Goal: Information Seeking & Learning: Learn about a topic

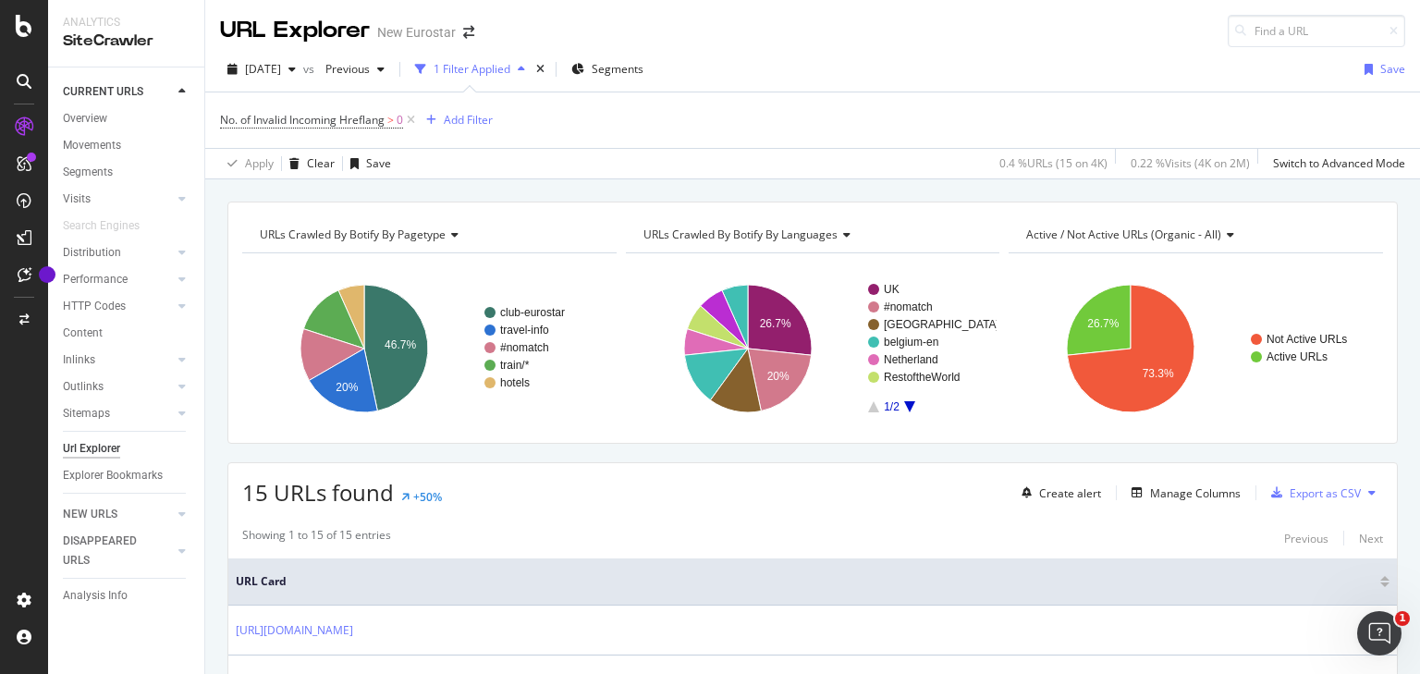
scroll to position [444, 0]
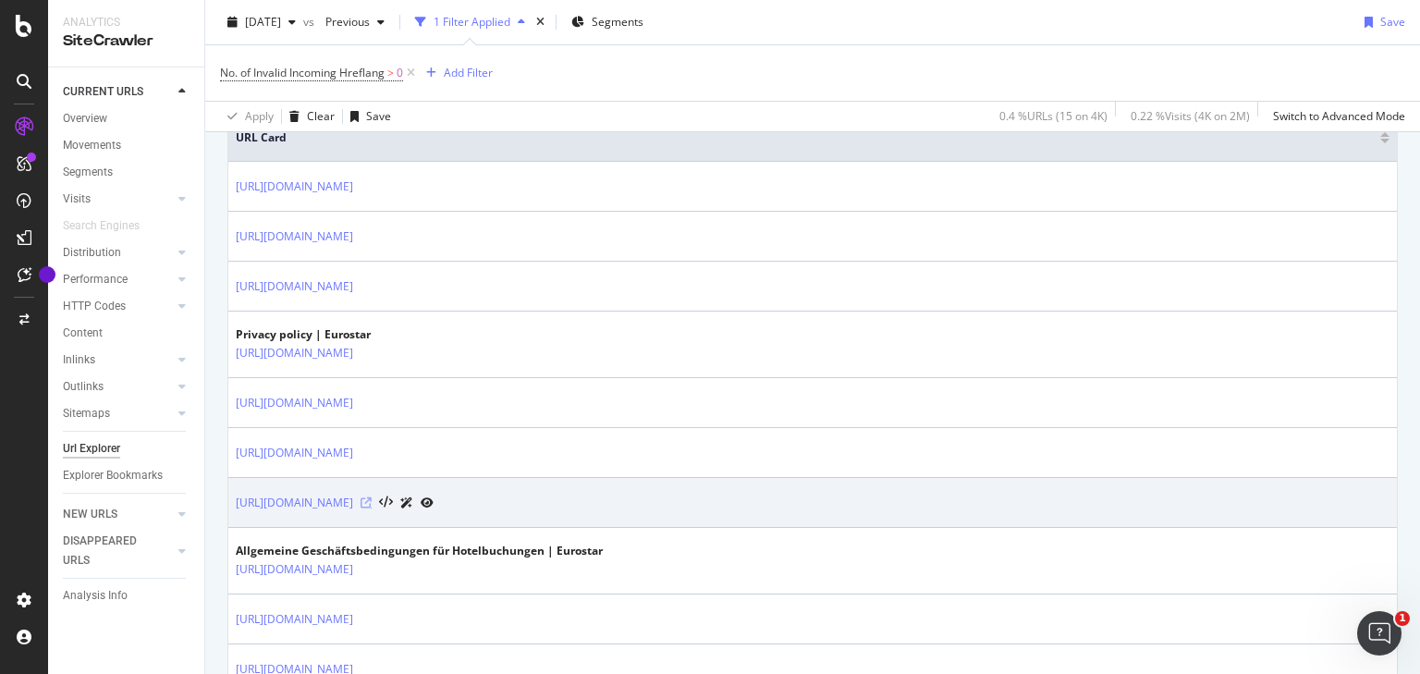
click at [372, 499] on icon at bounding box center [366, 502] width 11 height 11
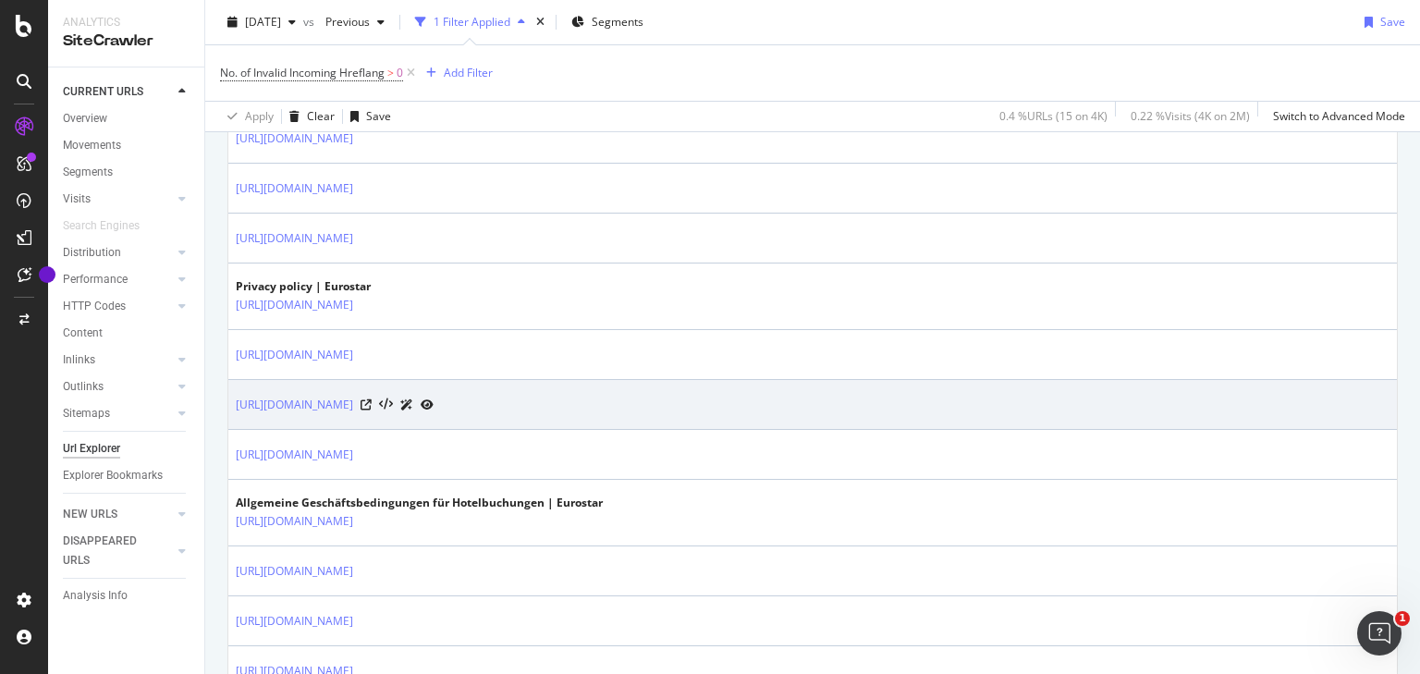
scroll to position [518, 0]
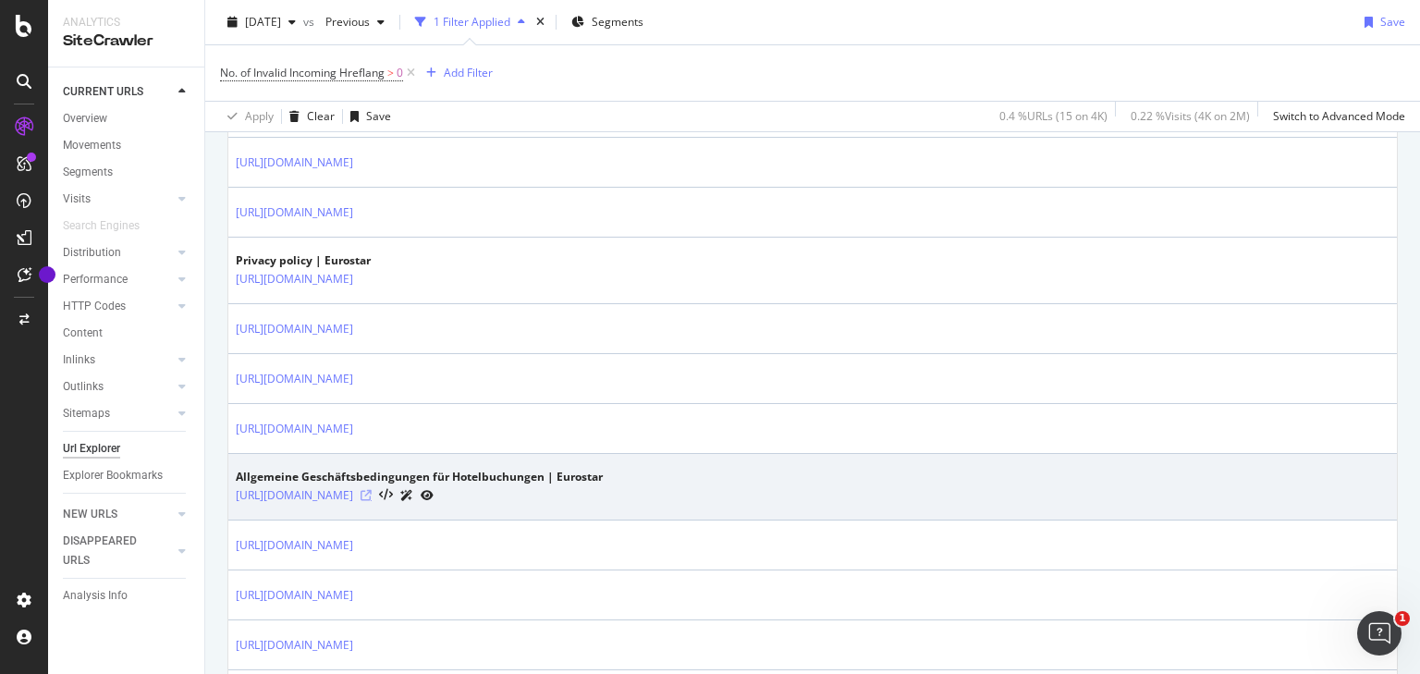
click at [372, 492] on icon at bounding box center [366, 495] width 11 height 11
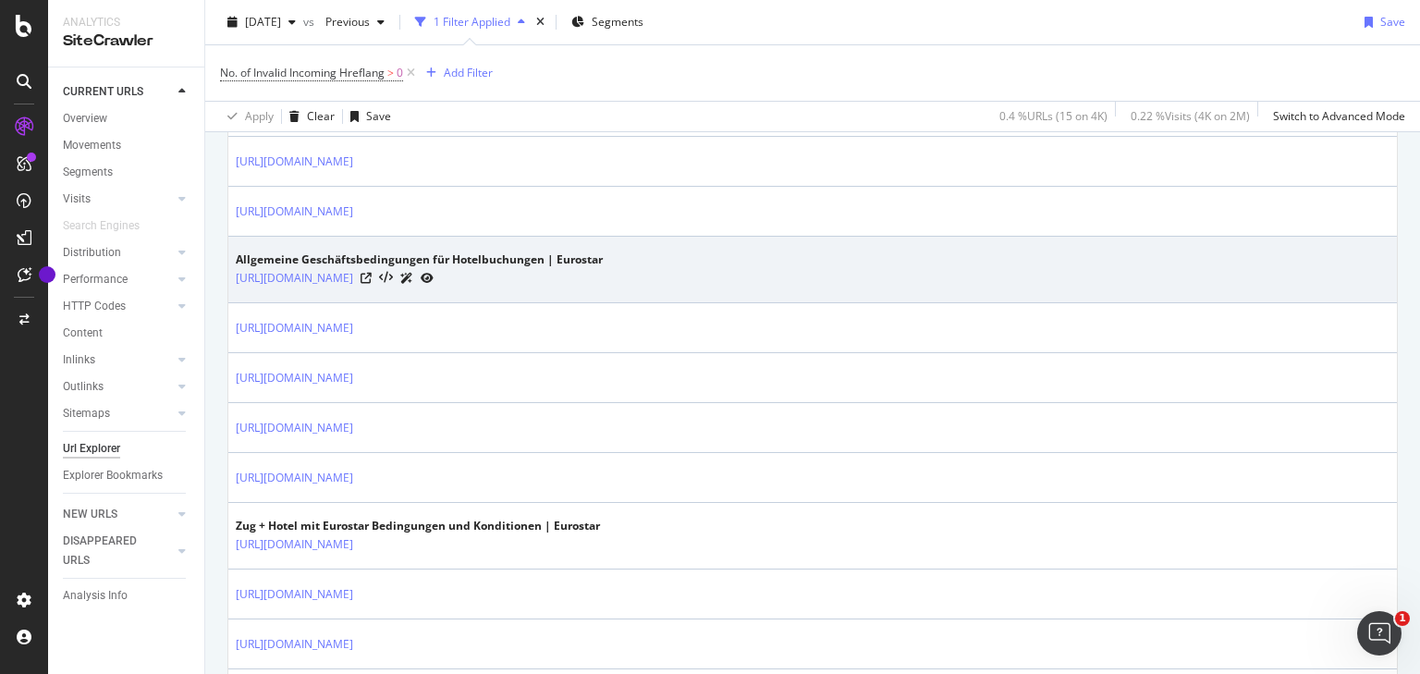
scroll to position [740, 0]
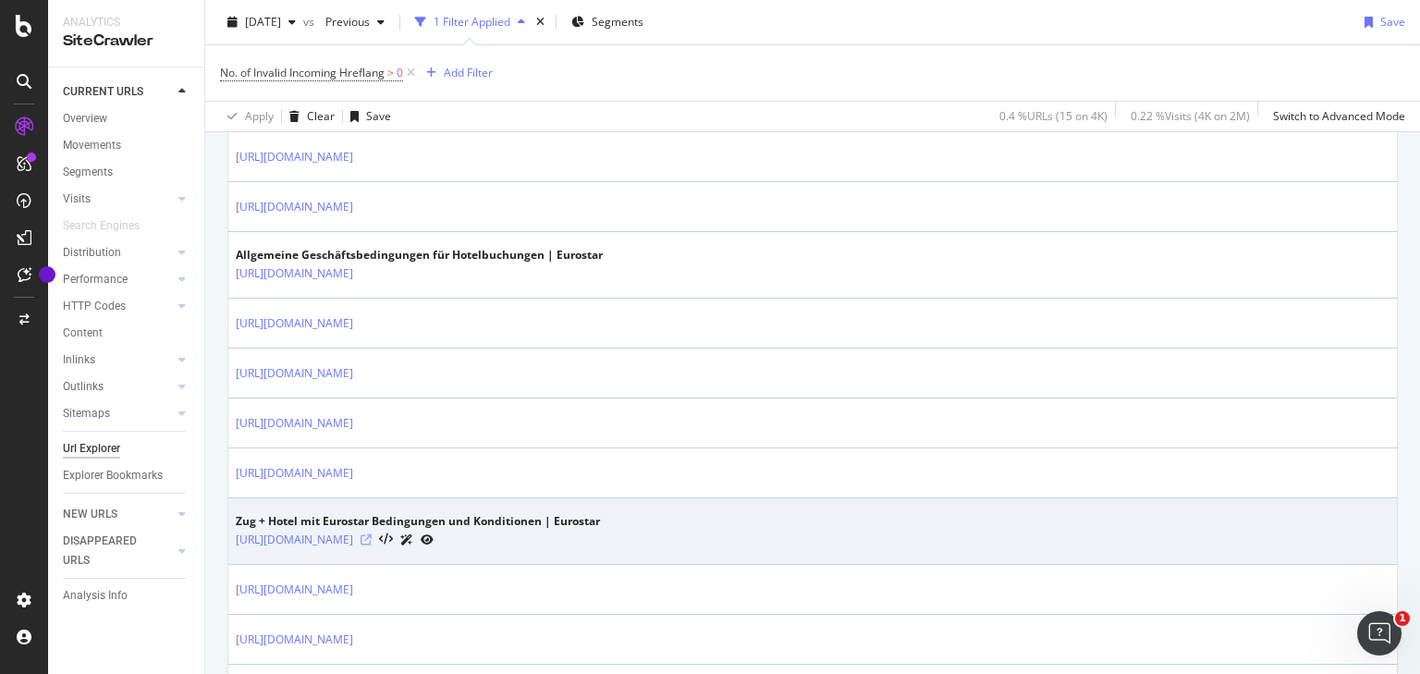
click at [372, 534] on icon at bounding box center [366, 539] width 11 height 11
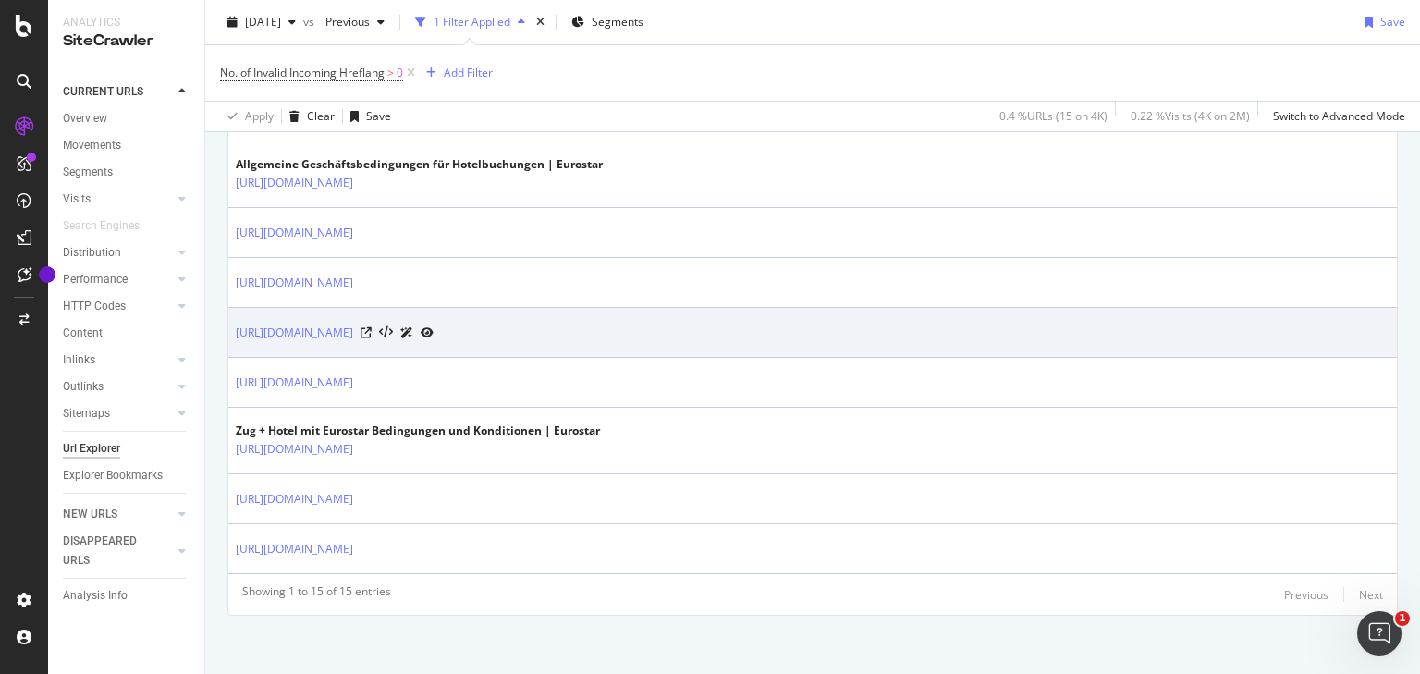
scroll to position [832, 0]
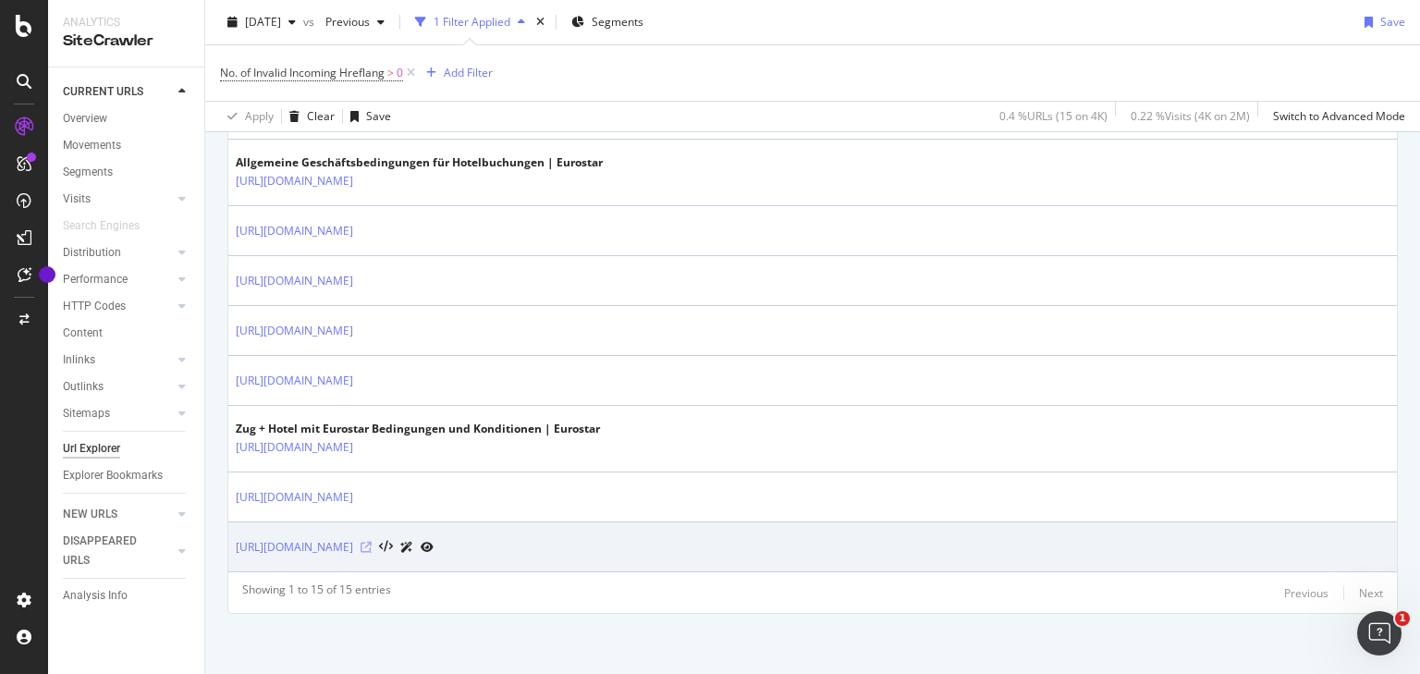
click at [372, 545] on icon at bounding box center [366, 547] width 11 height 11
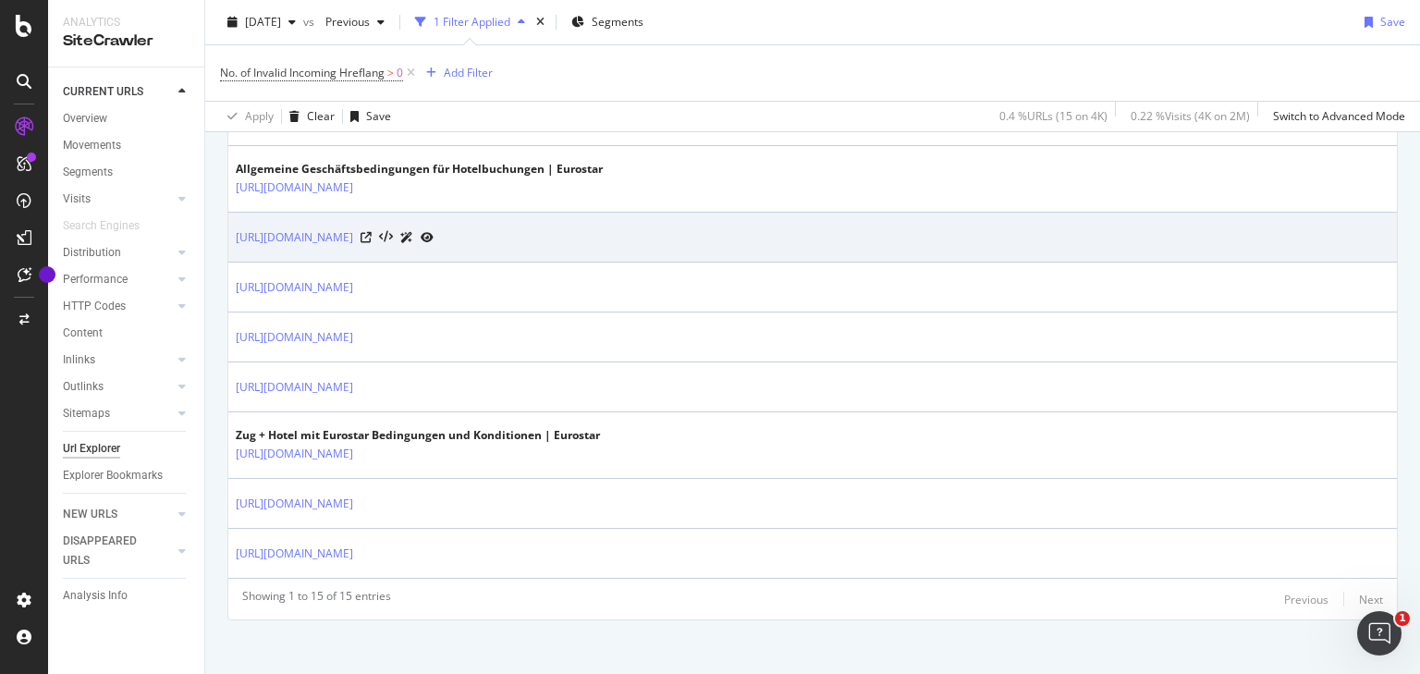
scroll to position [678, 0]
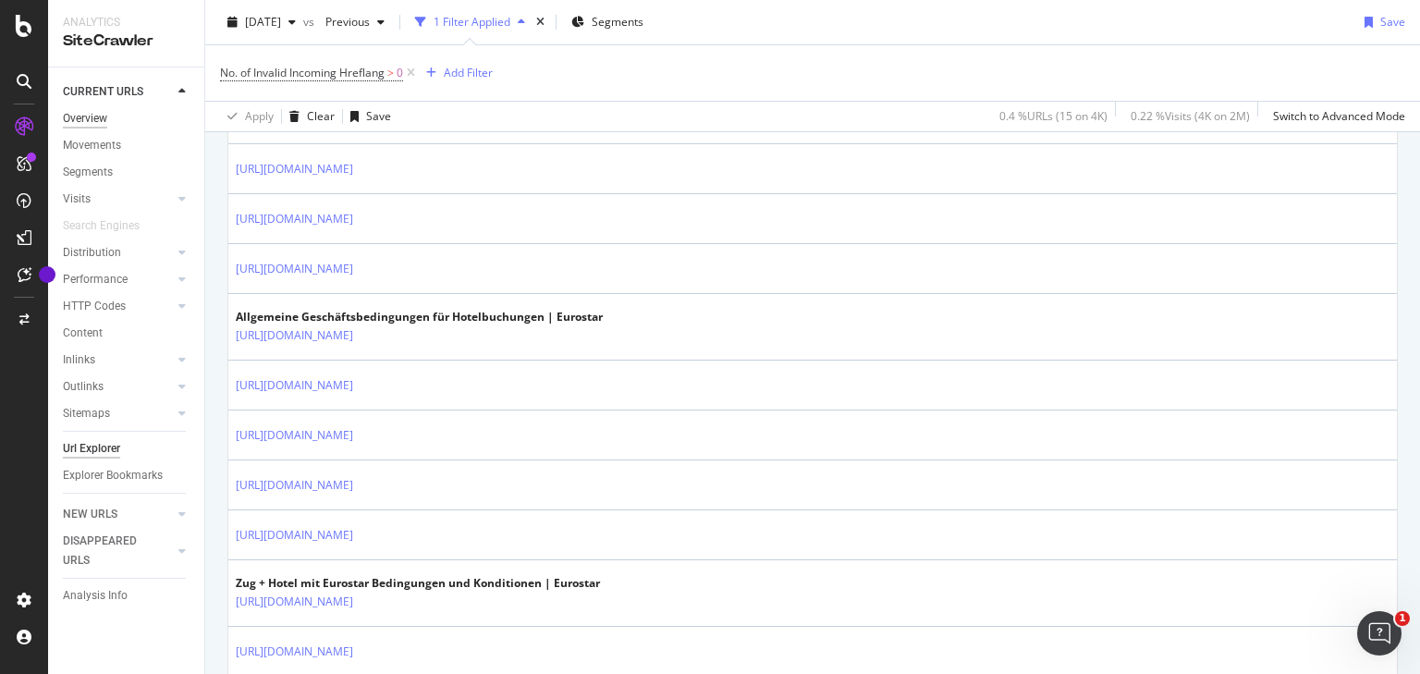
click at [78, 109] on div "Overview" at bounding box center [85, 118] width 44 height 19
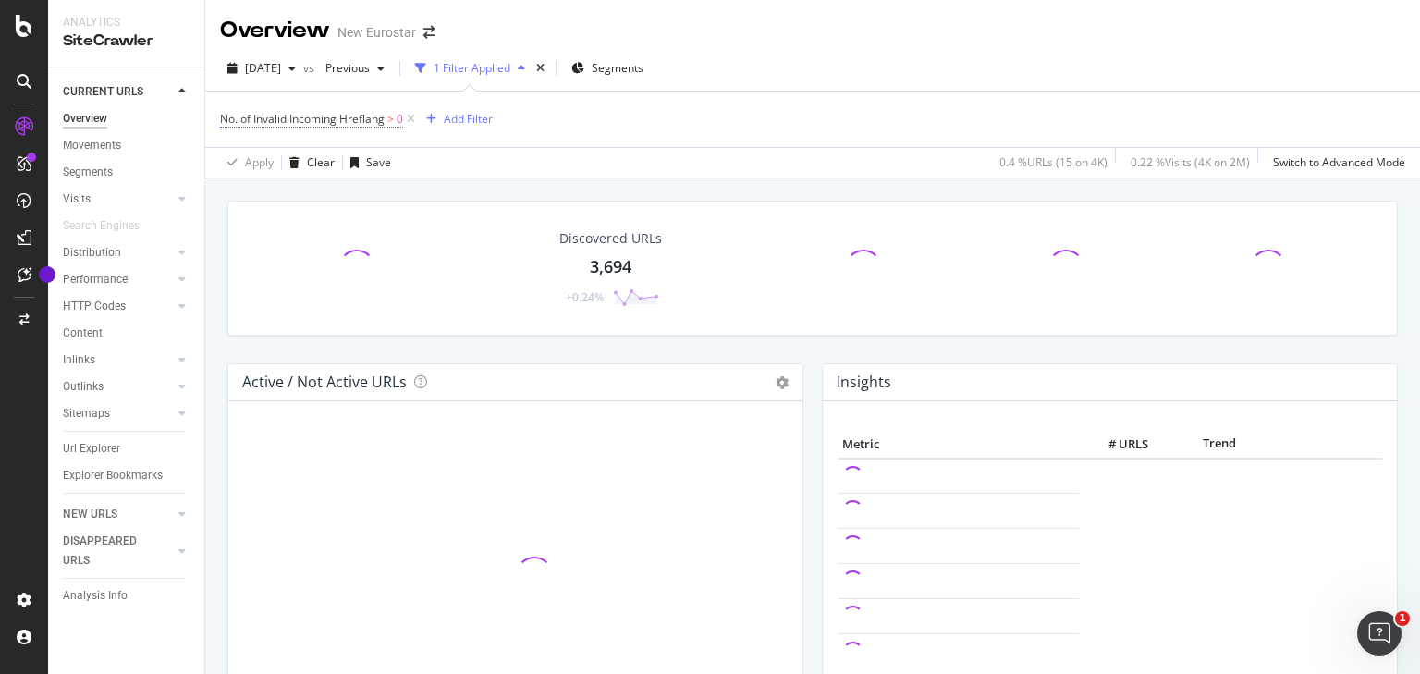
click at [403, 118] on span "0" at bounding box center [400, 119] width 6 height 26
click at [99, 149] on div "Movements" at bounding box center [92, 145] width 58 height 19
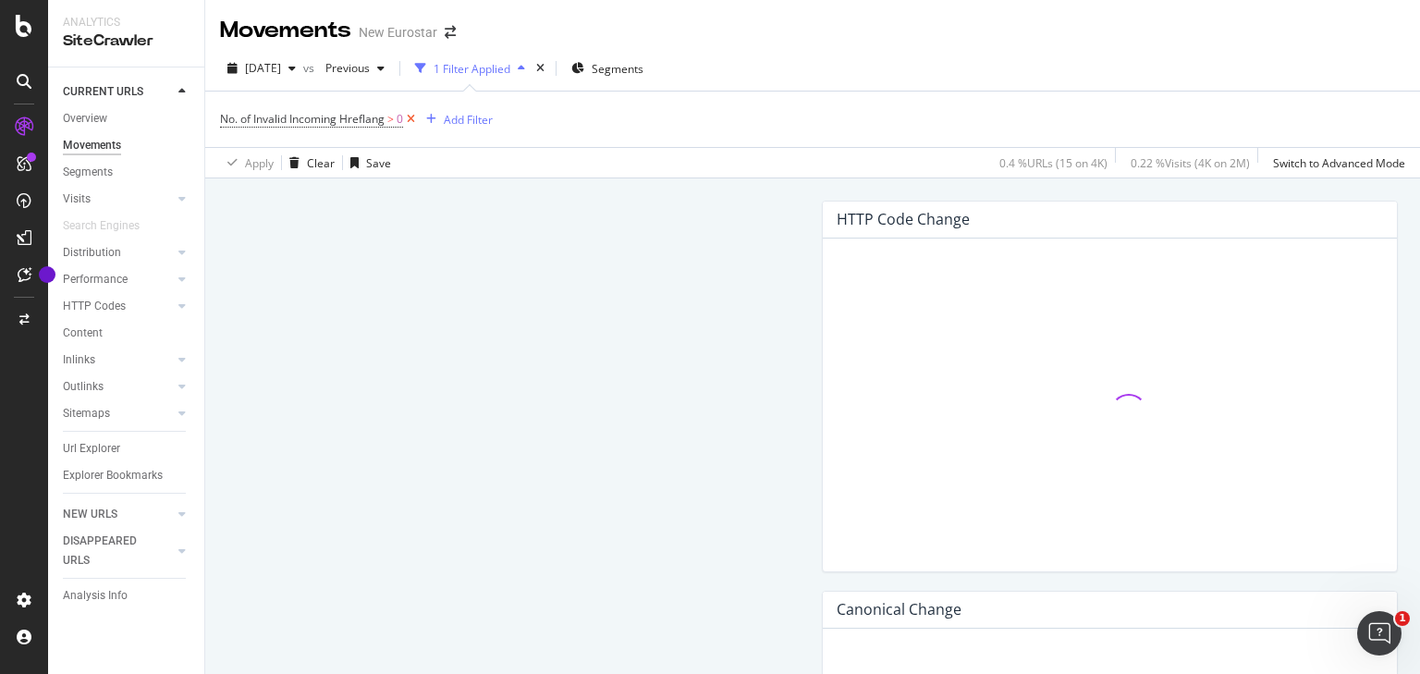
click at [415, 117] on icon at bounding box center [411, 119] width 16 height 18
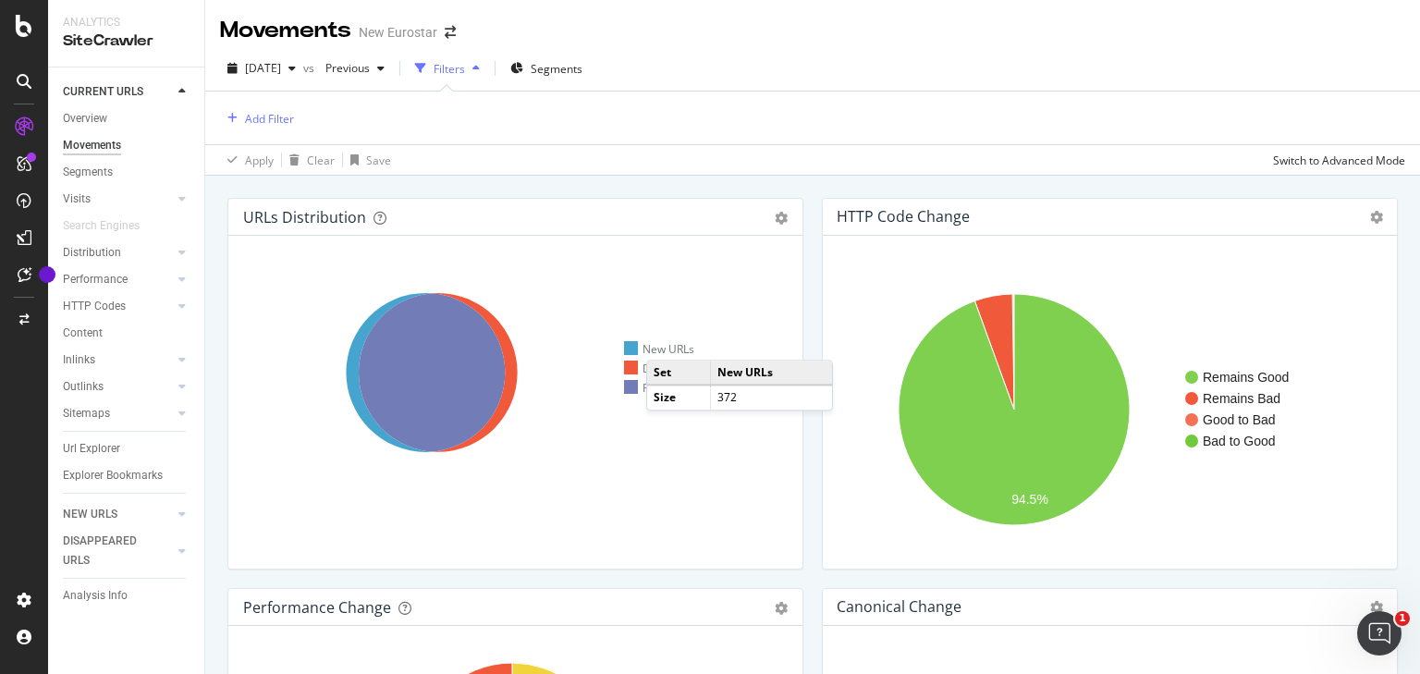
click at [665, 341] on div "New URLs" at bounding box center [659, 349] width 70 height 16
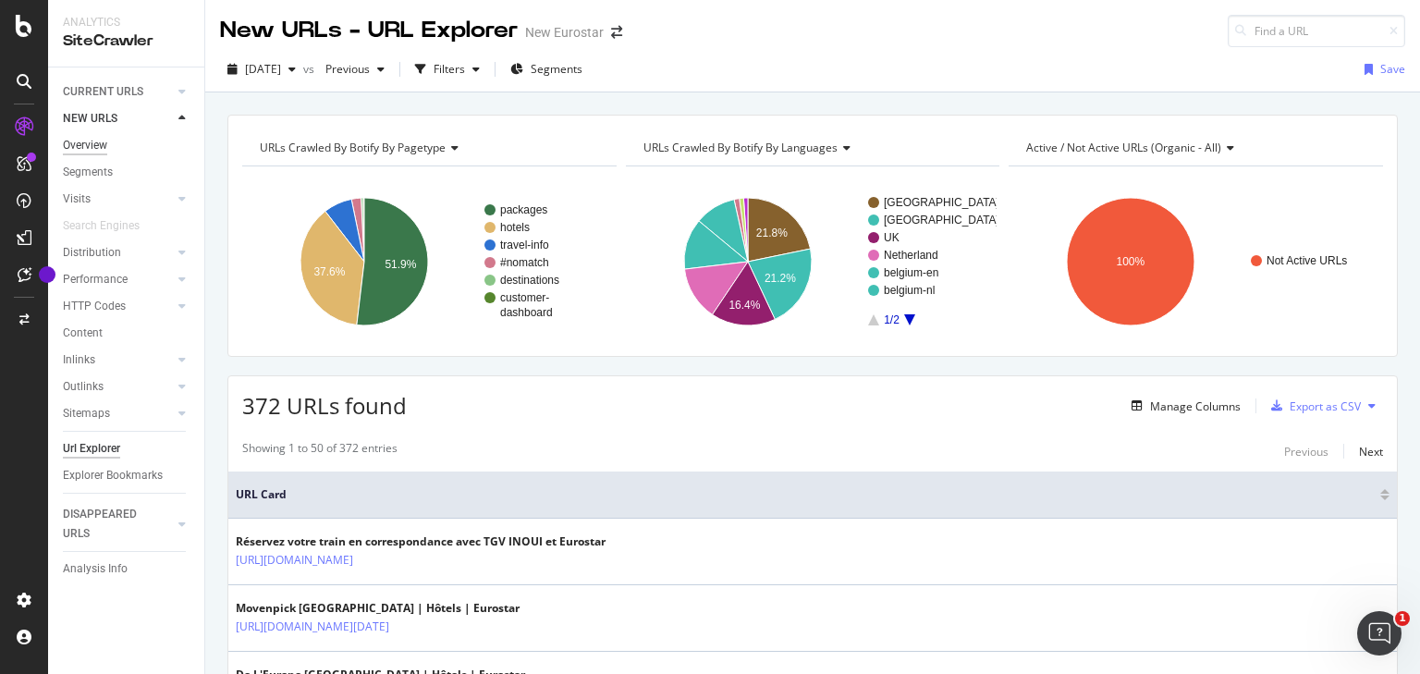
click at [104, 138] on div "Overview" at bounding box center [85, 145] width 44 height 19
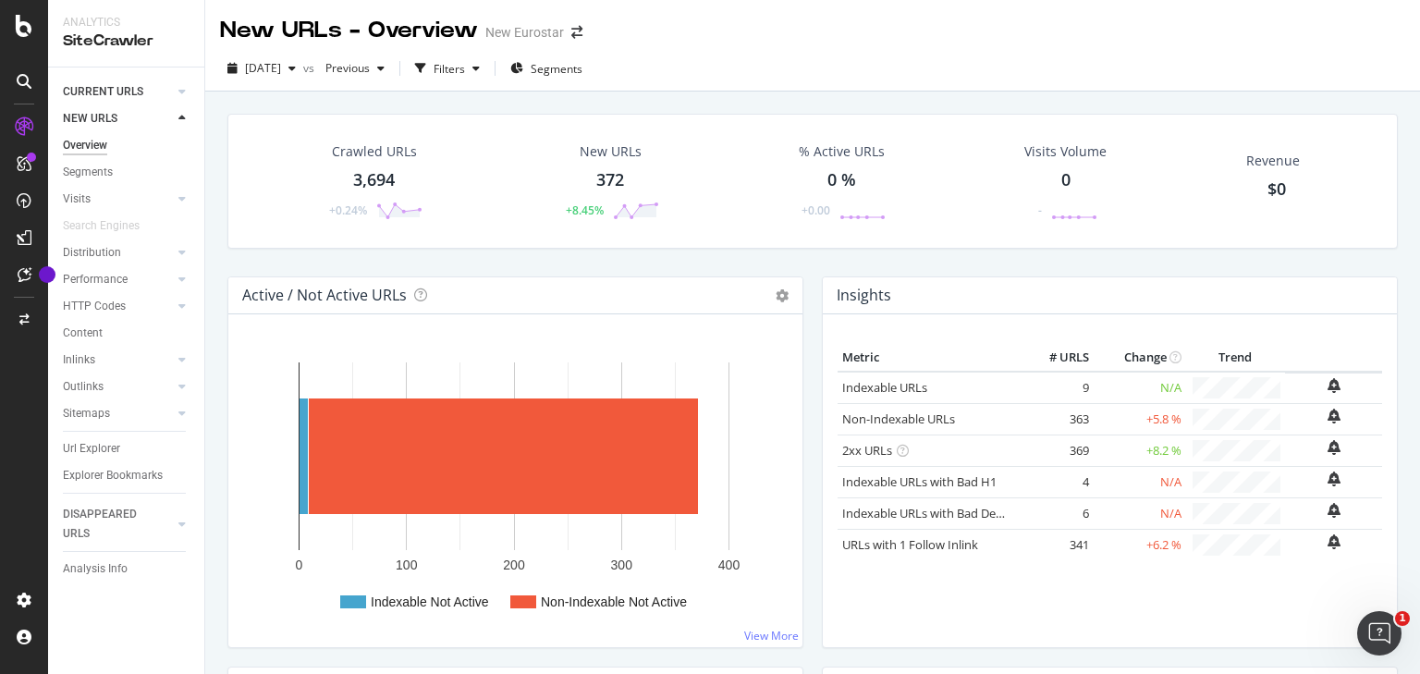
click at [164, 98] on div at bounding box center [163, 91] width 18 height 18
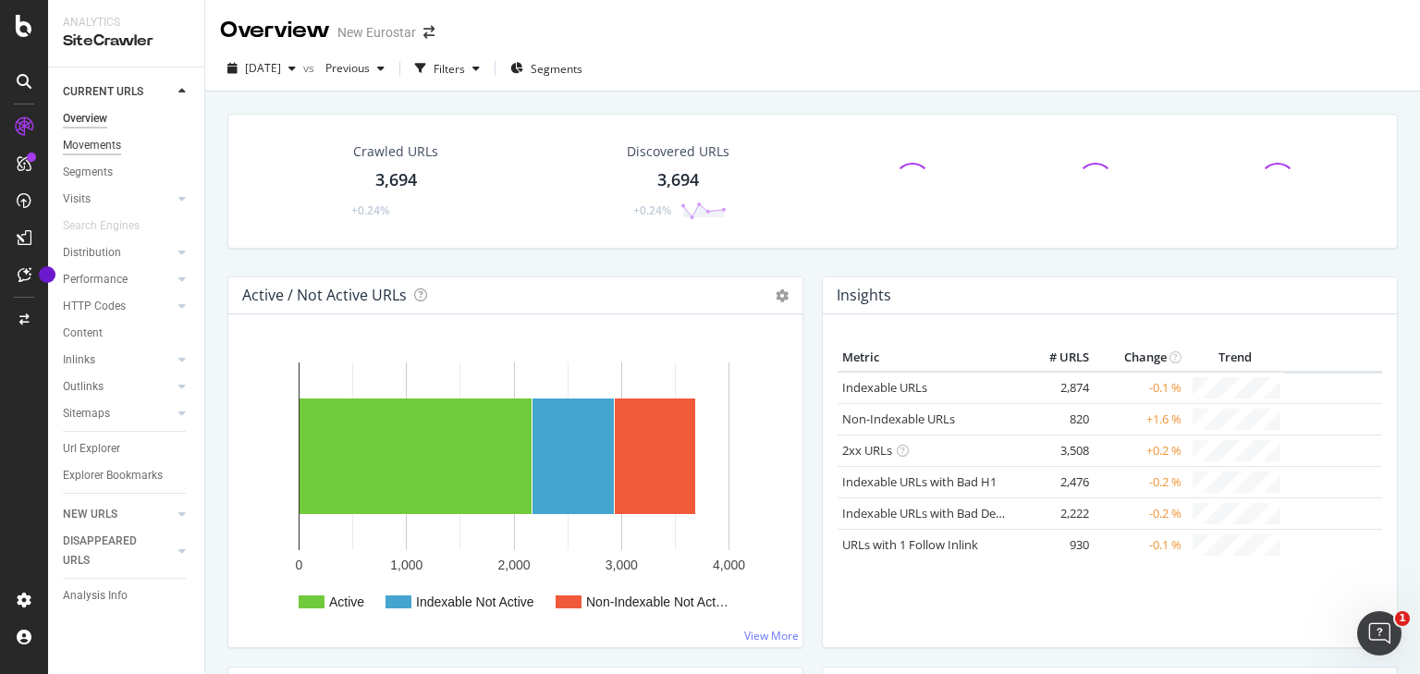
click at [95, 138] on div "Movements" at bounding box center [92, 145] width 58 height 19
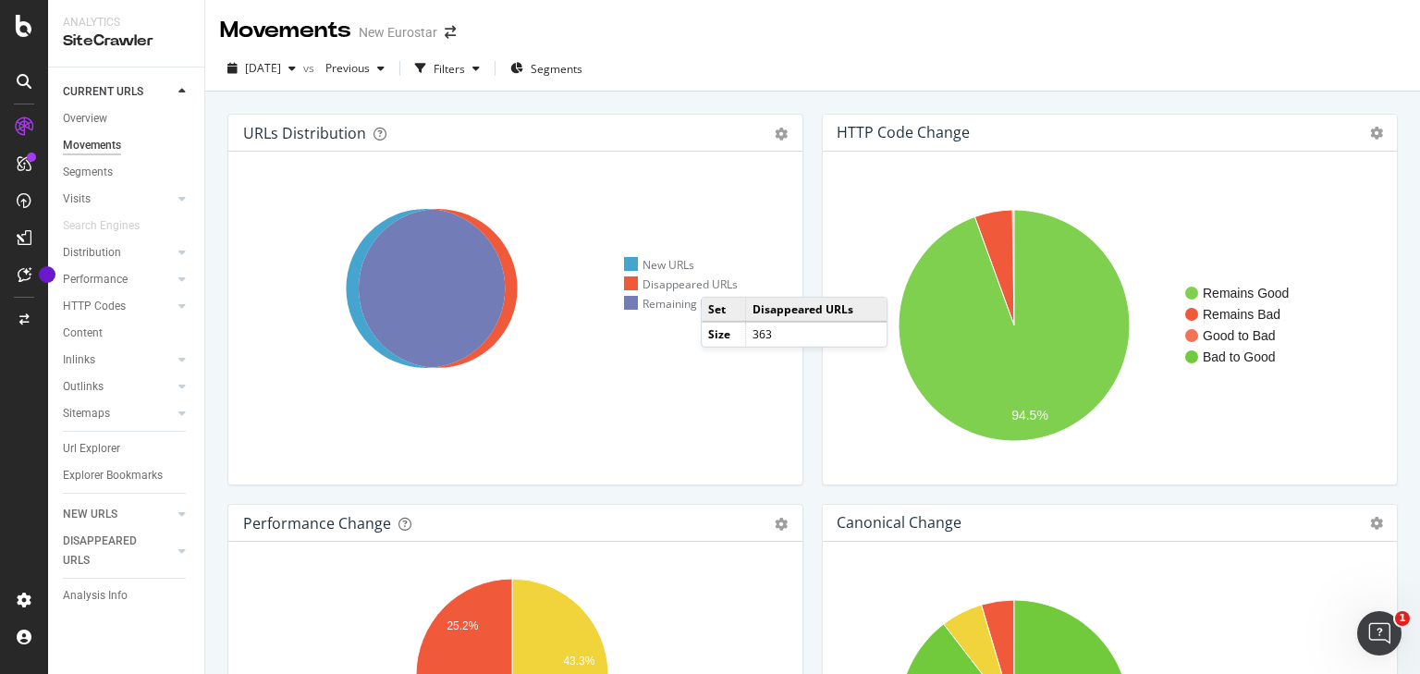
click at [717, 280] on div "Disappeared URLs" at bounding box center [681, 284] width 114 height 16
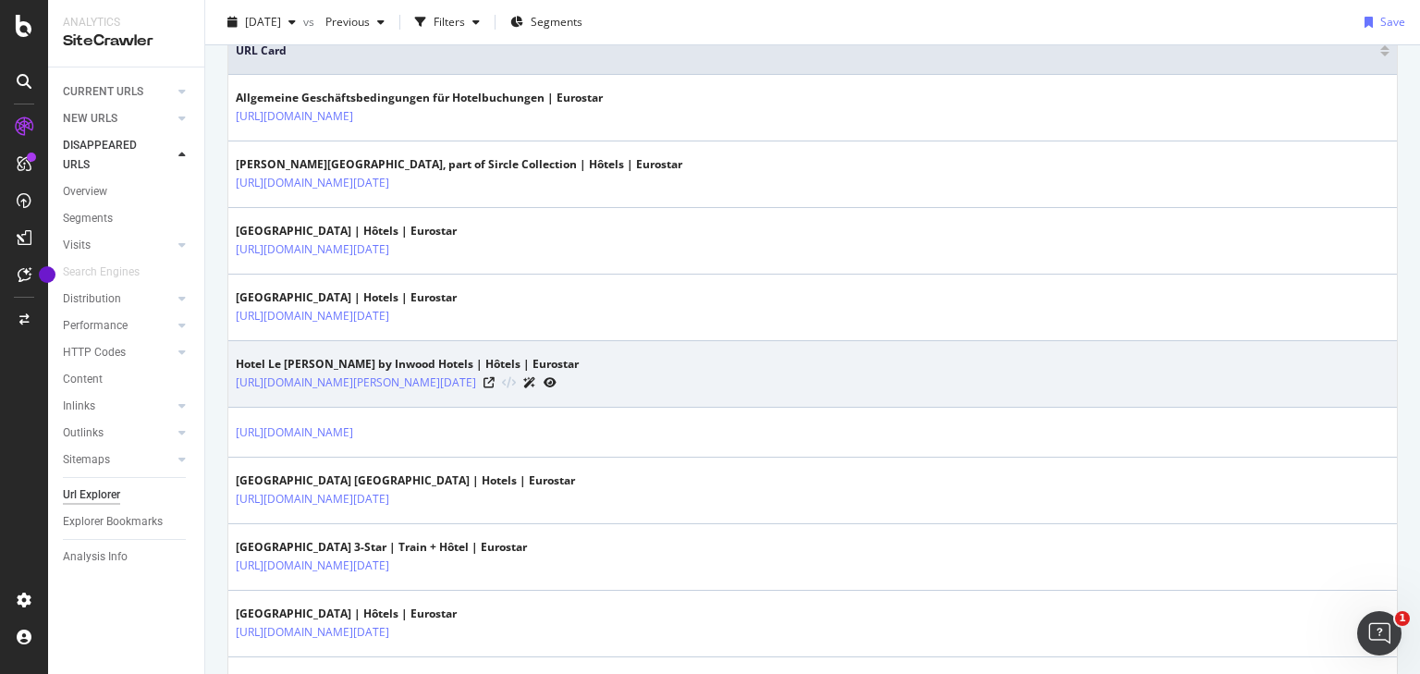
scroll to position [74, 0]
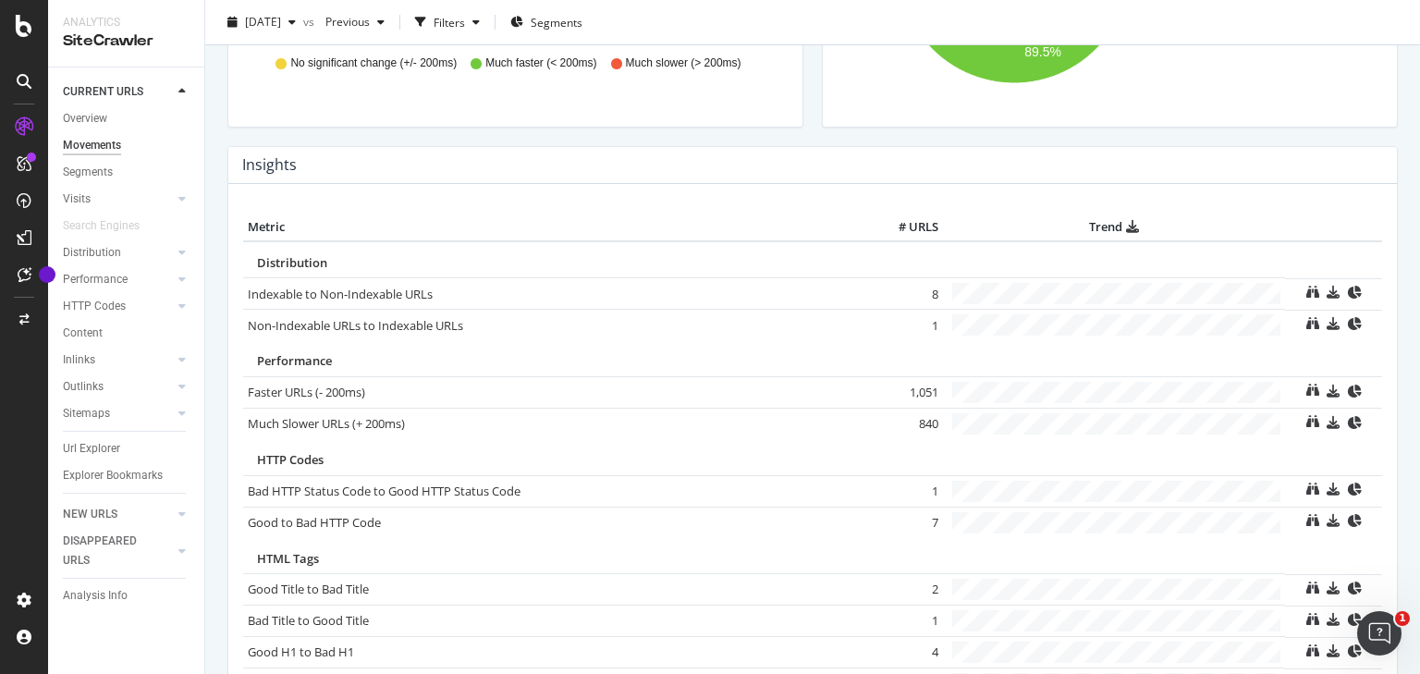
scroll to position [740, 0]
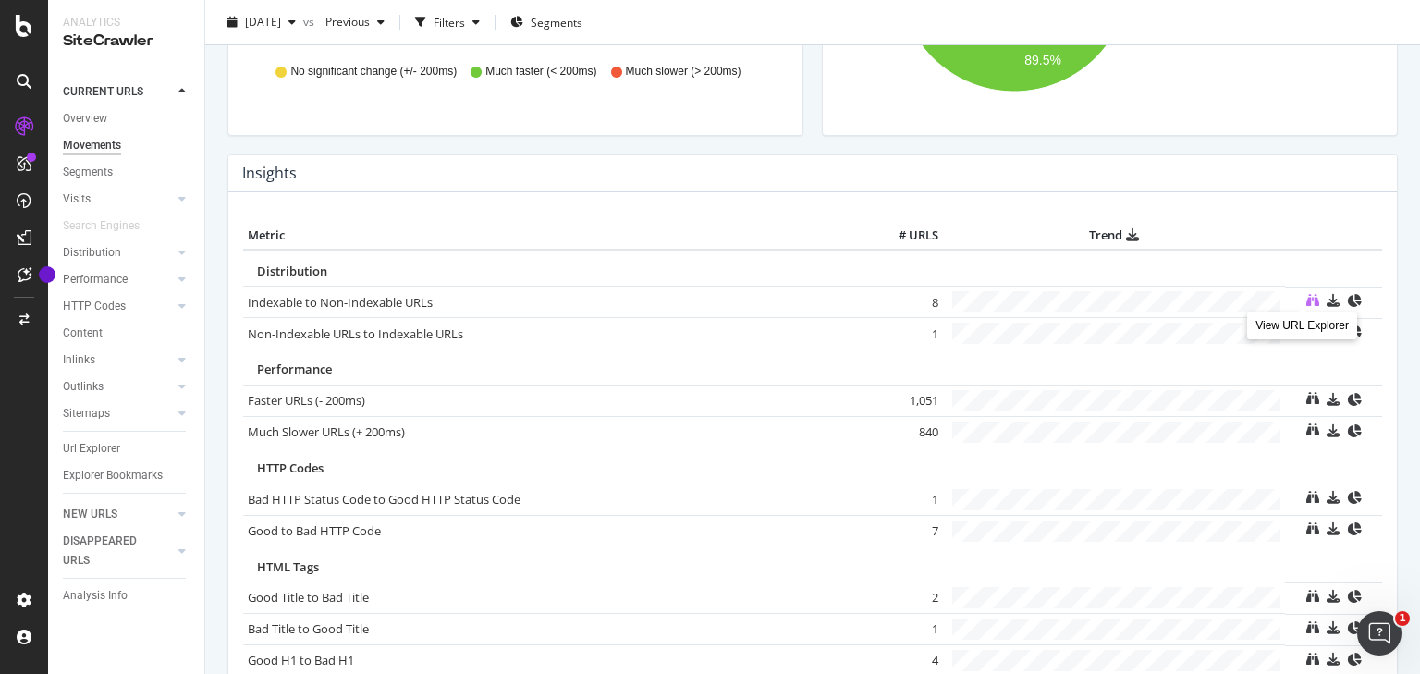
click at [1306, 297] on icon at bounding box center [1312, 300] width 13 height 13
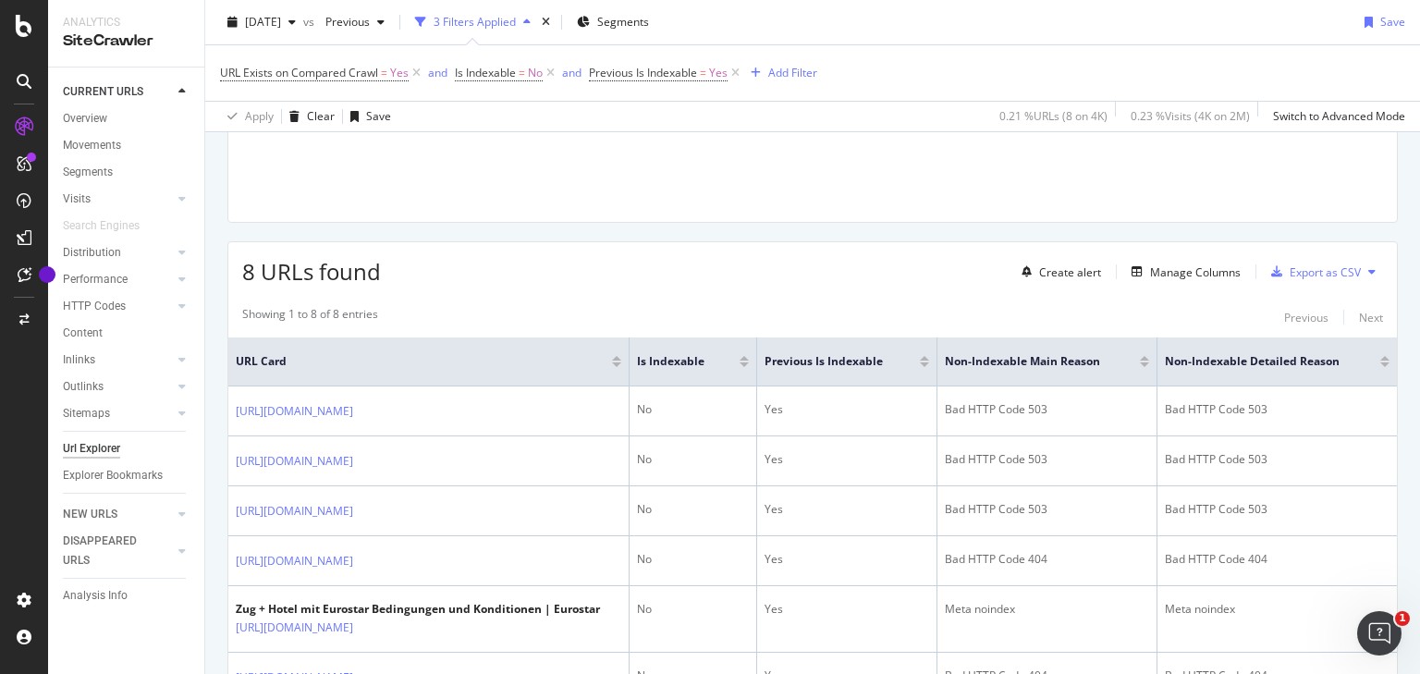
scroll to position [222, 0]
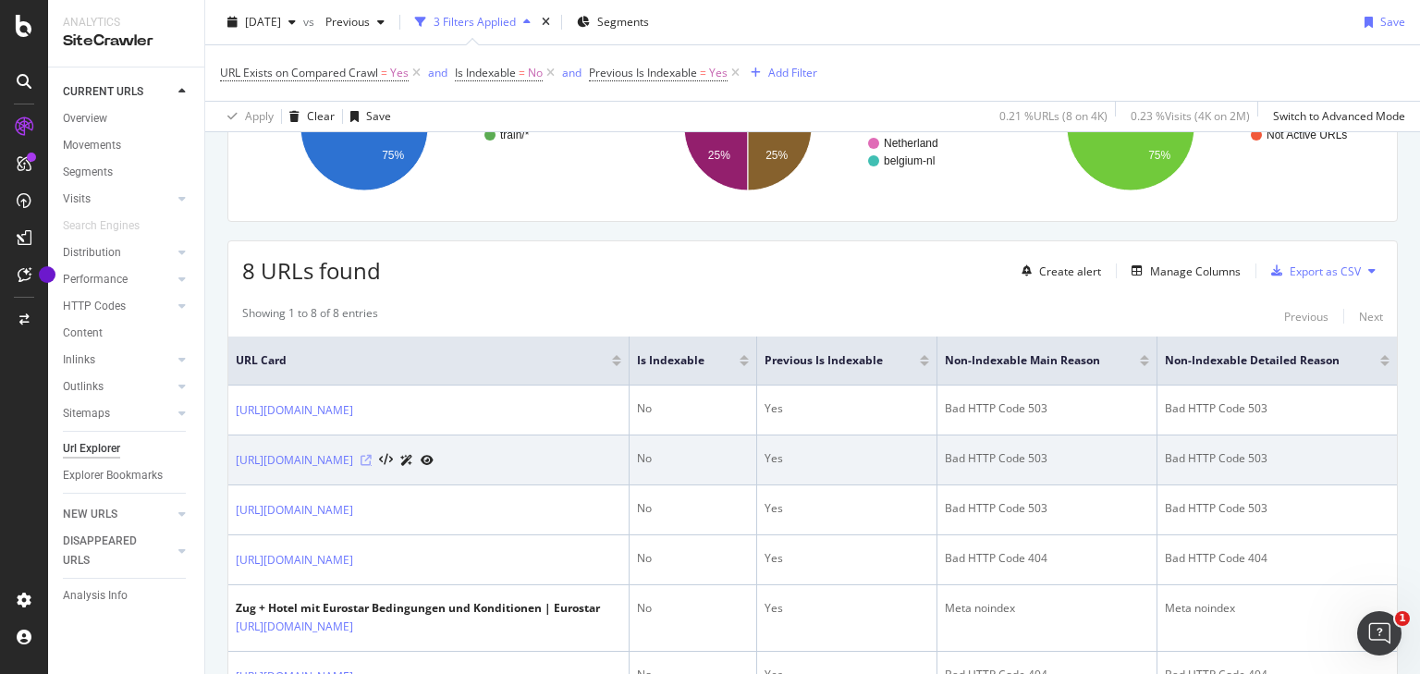
click at [372, 466] on icon at bounding box center [366, 460] width 11 height 11
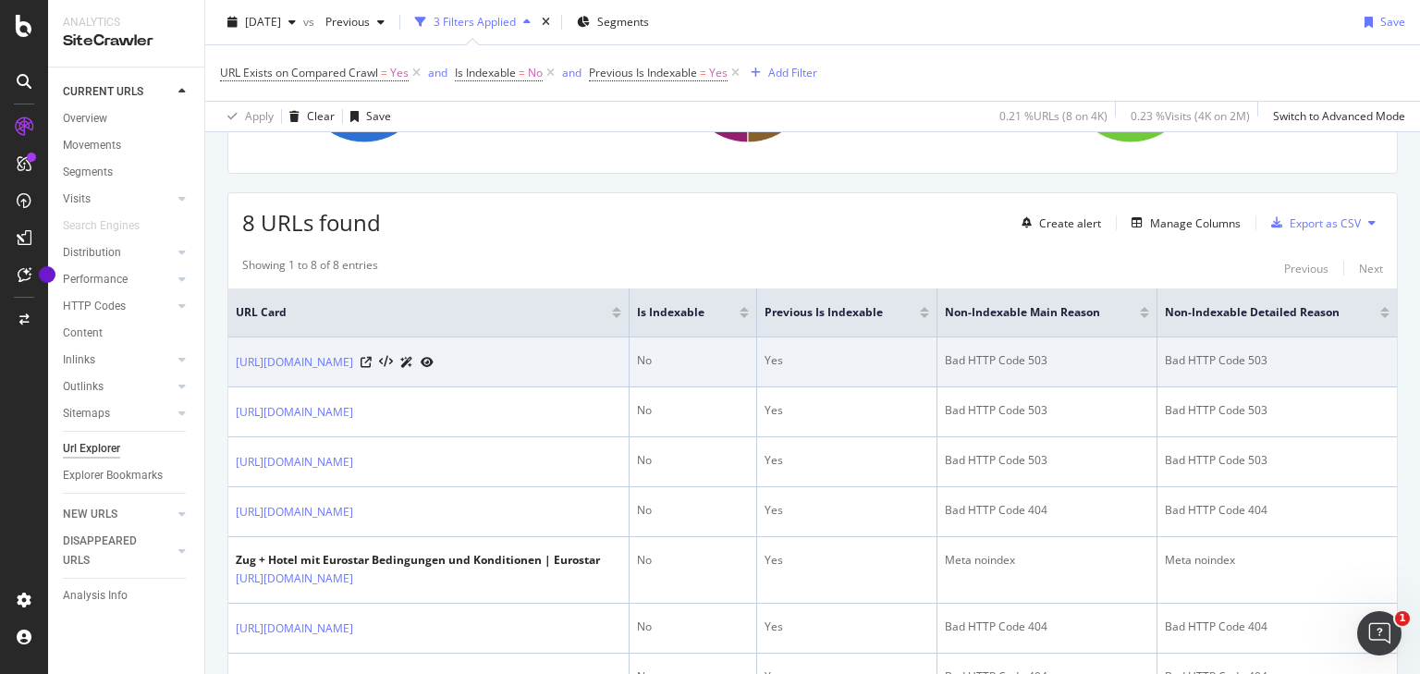
scroll to position [296, 0]
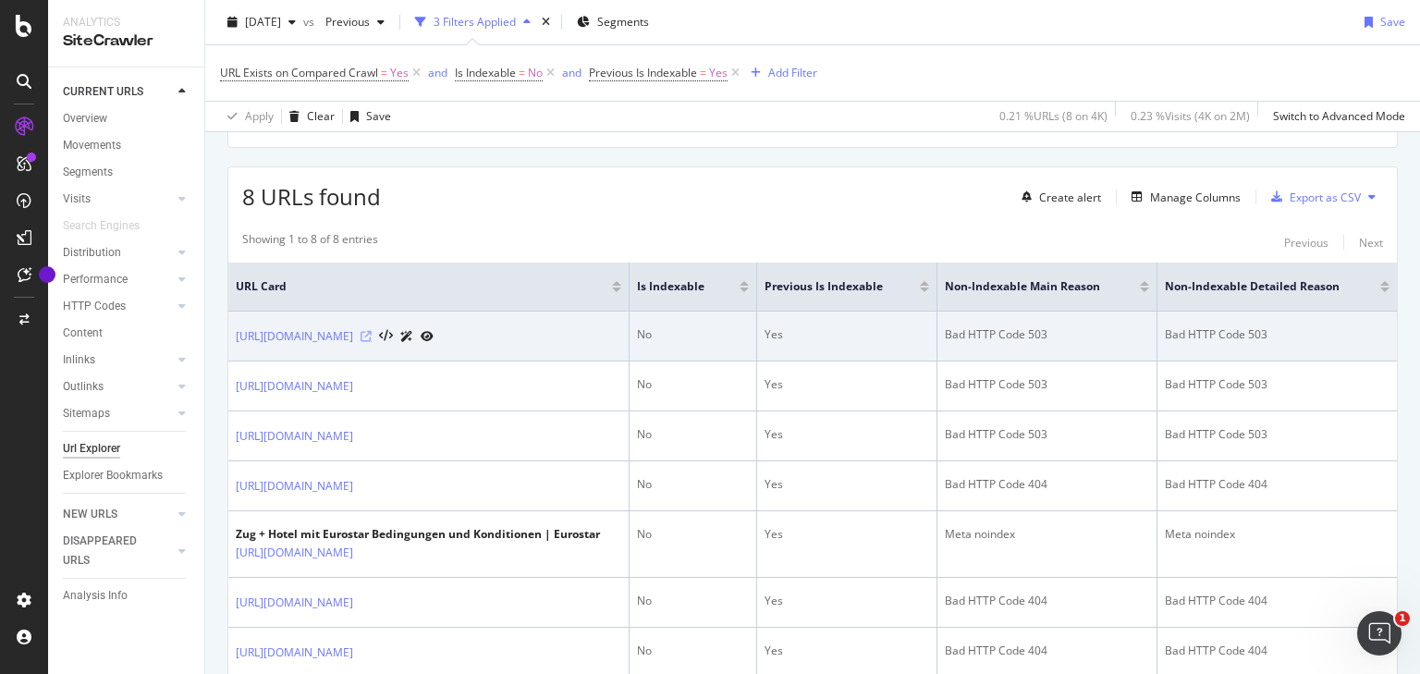
click at [372, 342] on icon at bounding box center [366, 336] width 11 height 11
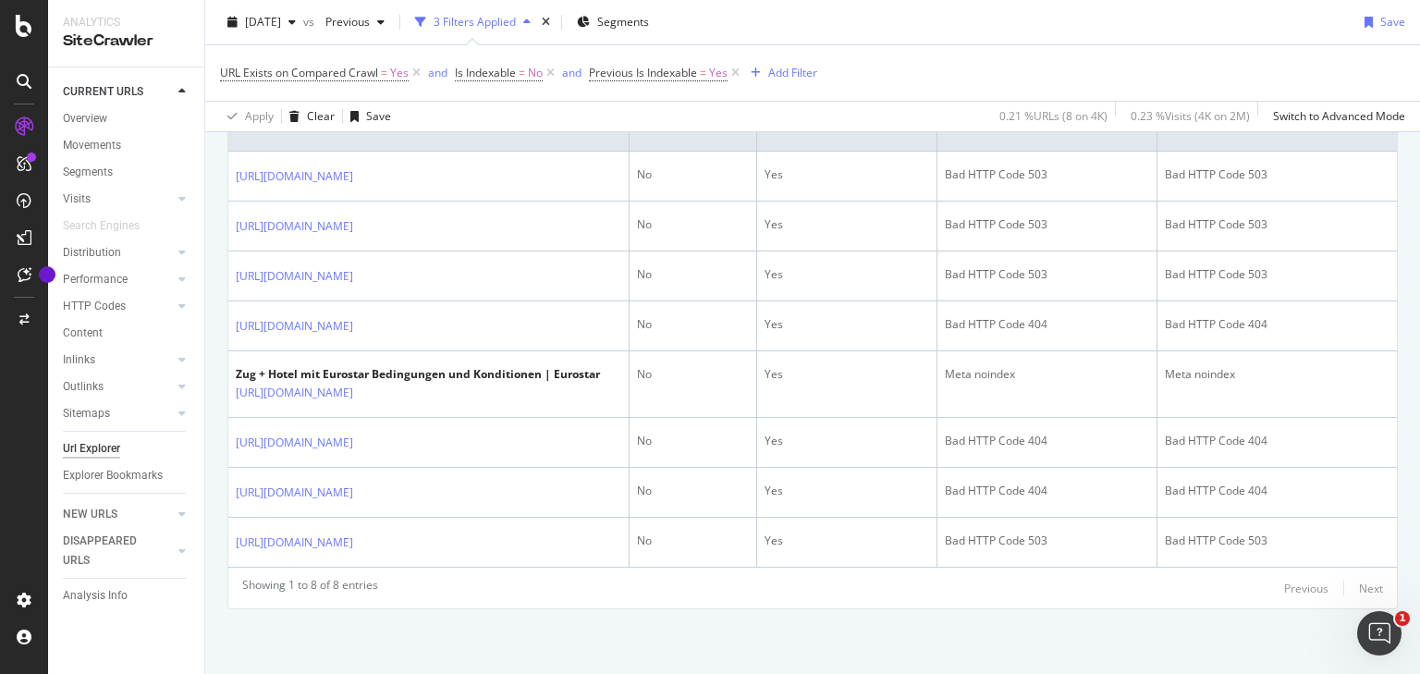
scroll to position [274, 0]
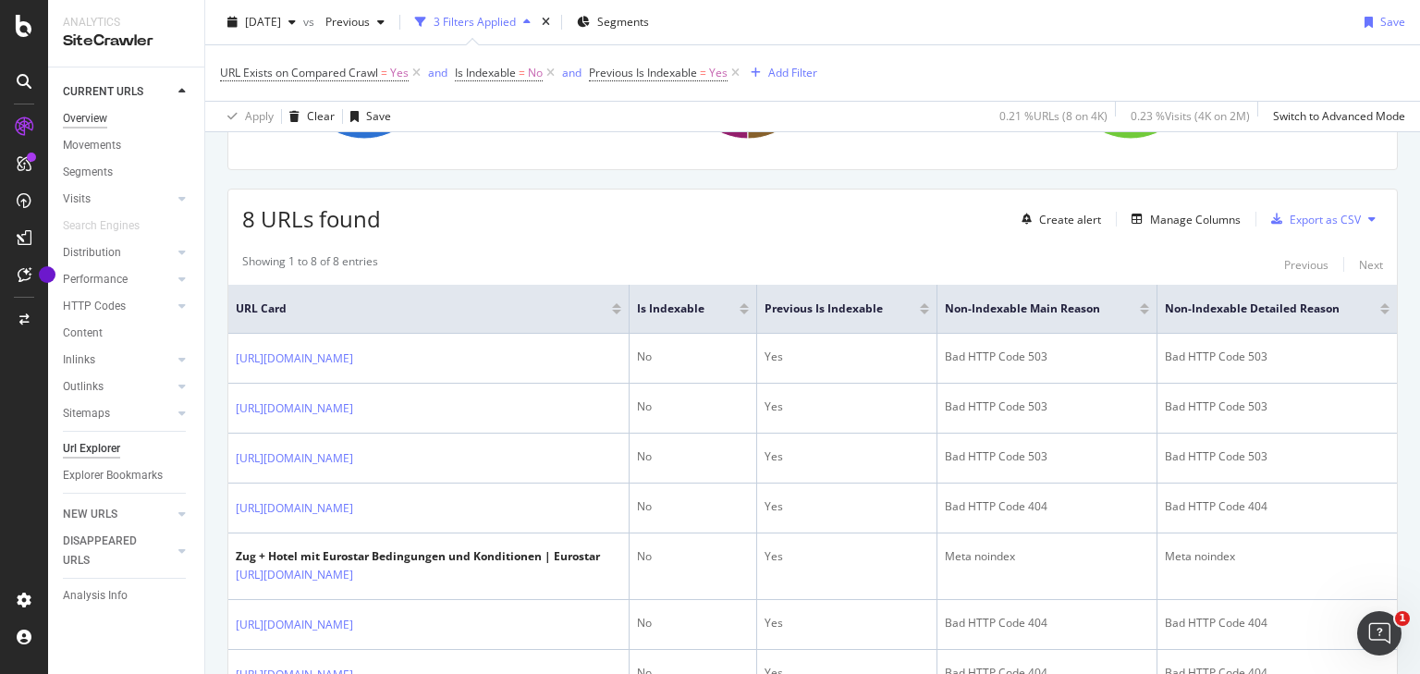
click at [71, 118] on div "Overview" at bounding box center [85, 118] width 44 height 19
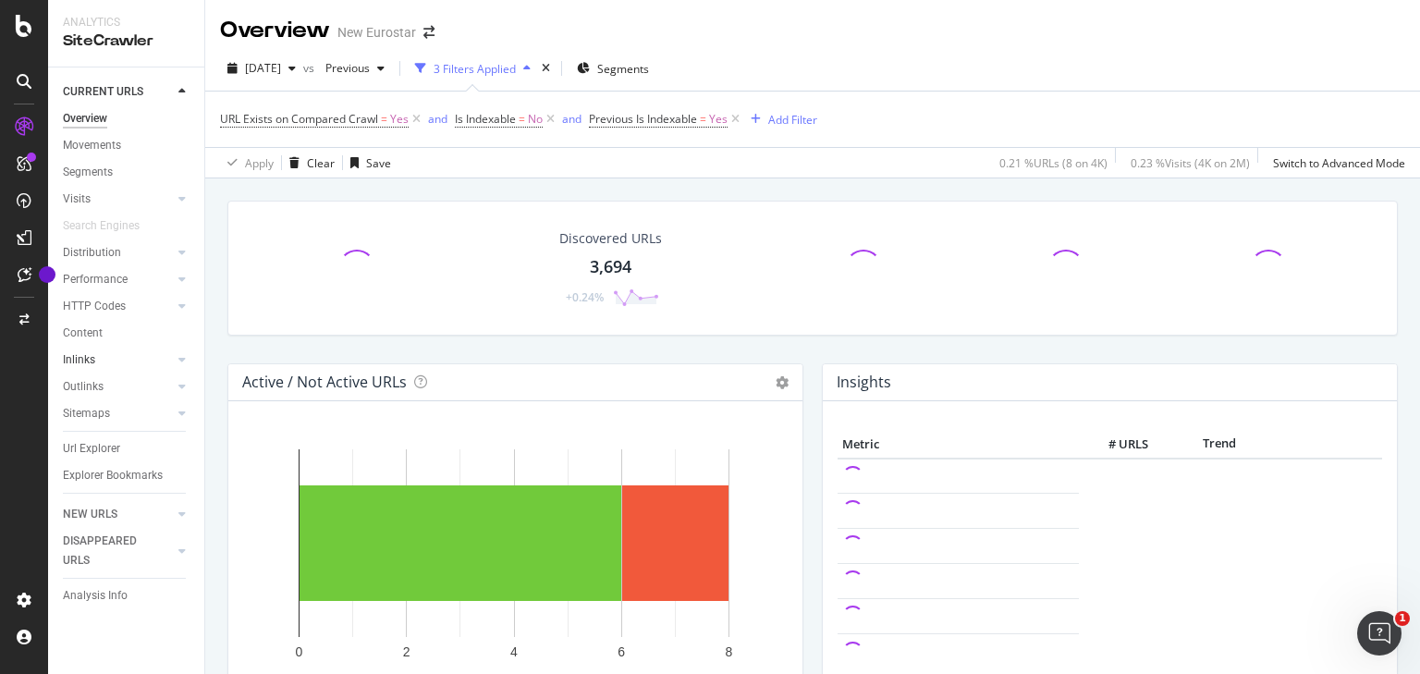
click at [126, 352] on link "Inlinks" at bounding box center [118, 359] width 110 height 19
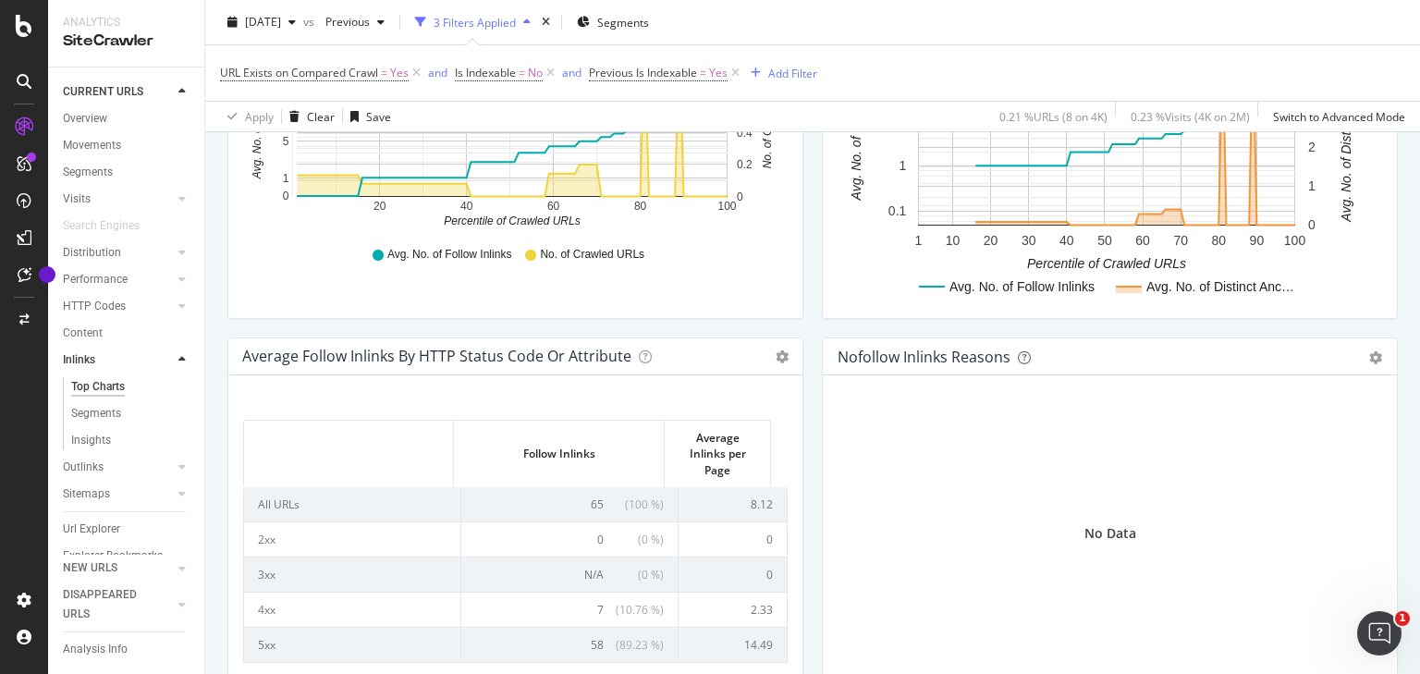
scroll to position [813, 0]
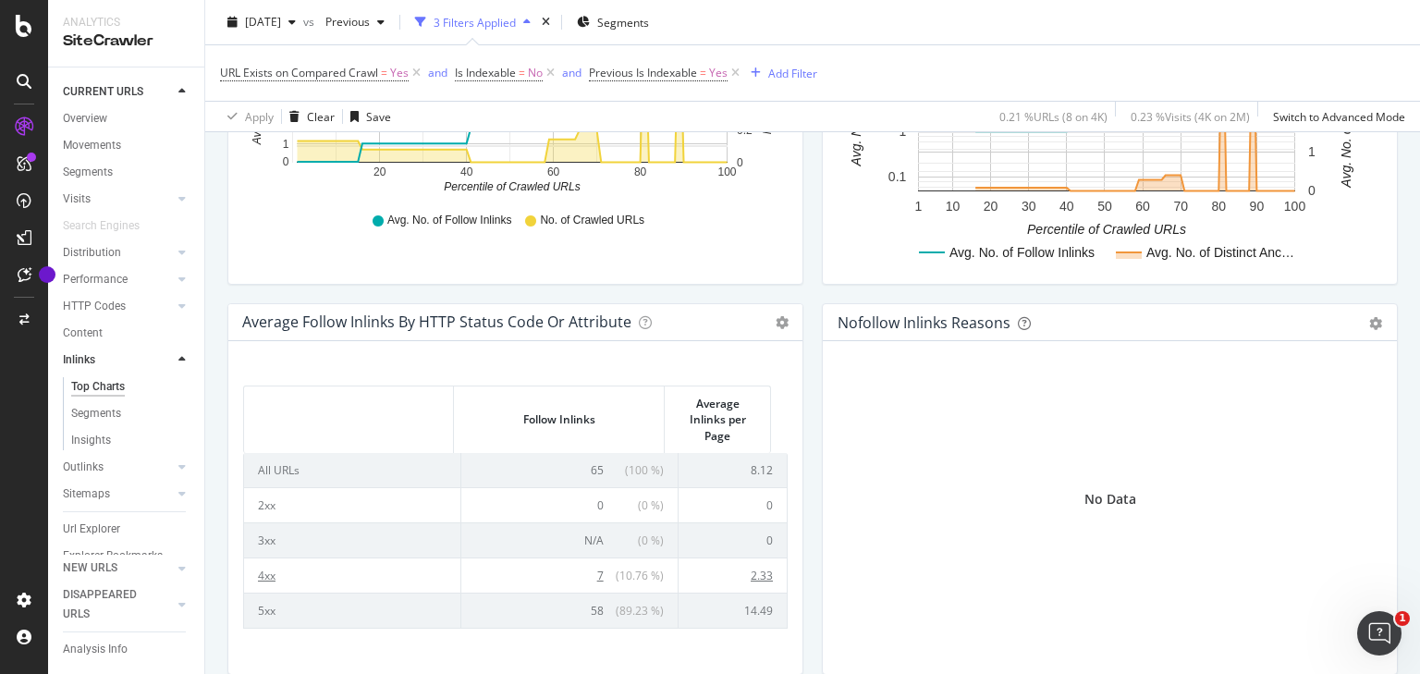
click at [597, 569] on span "7 ( 10.76 % )" at bounding box center [630, 576] width 67 height 16
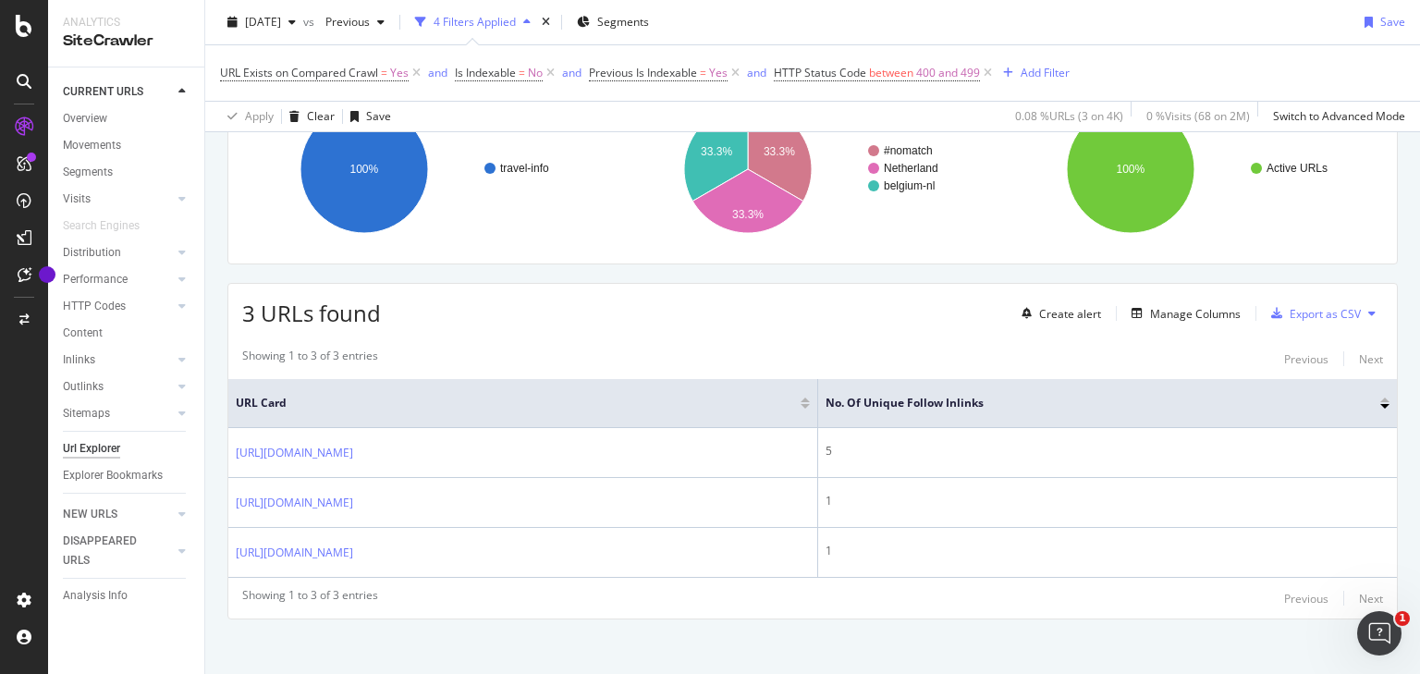
scroll to position [188, 0]
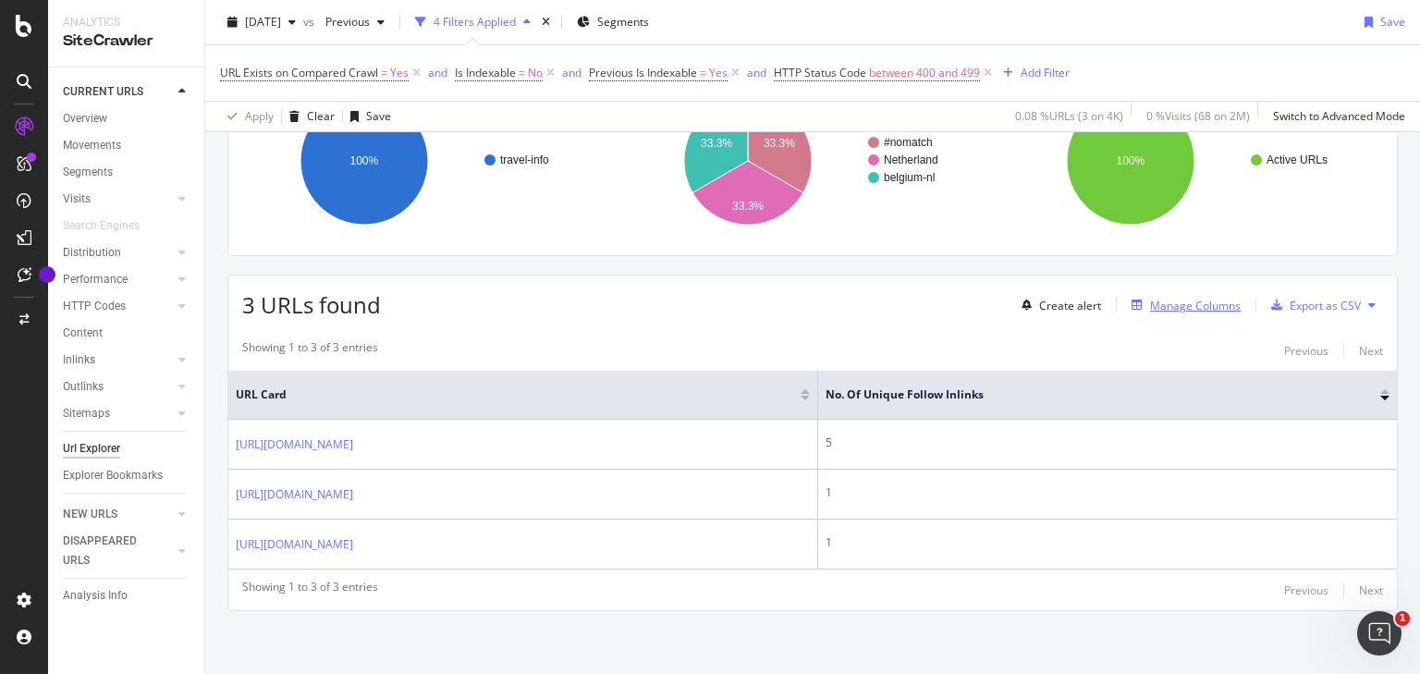
click at [1183, 306] on div "Manage Columns" at bounding box center [1195, 306] width 91 height 16
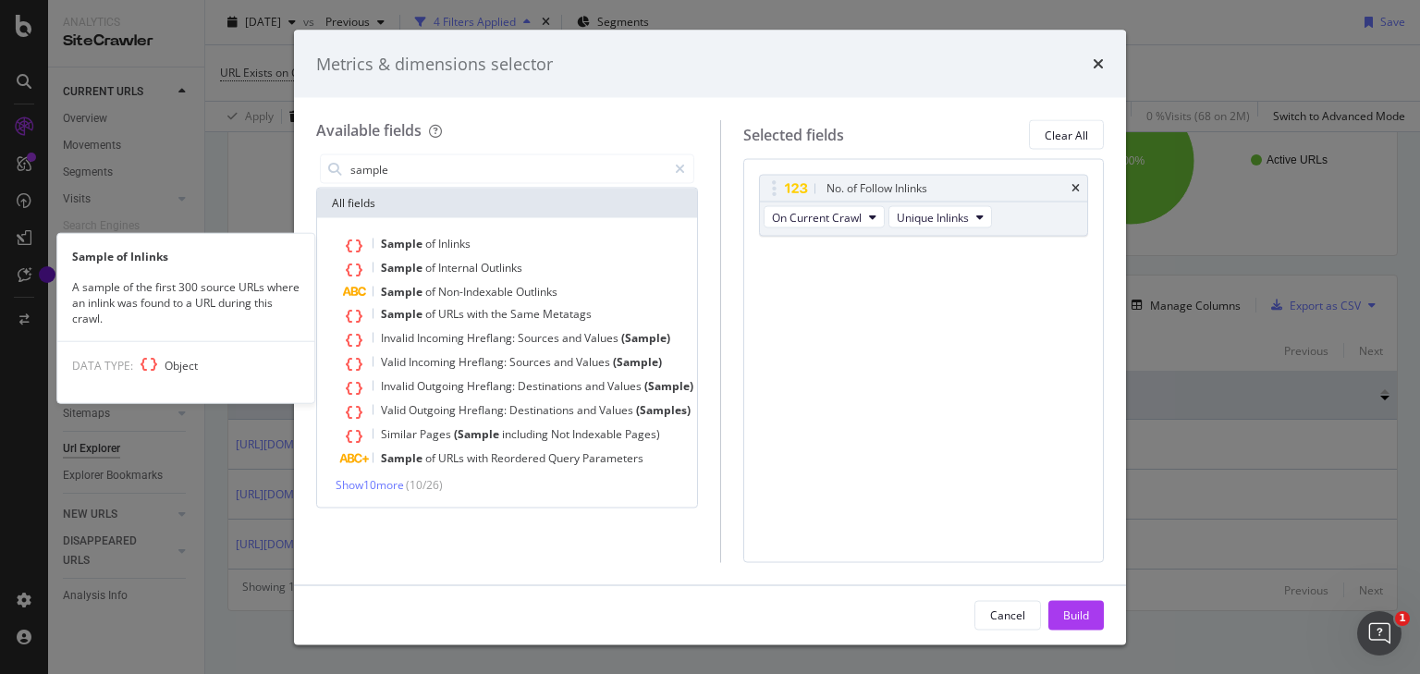
type input "sample"
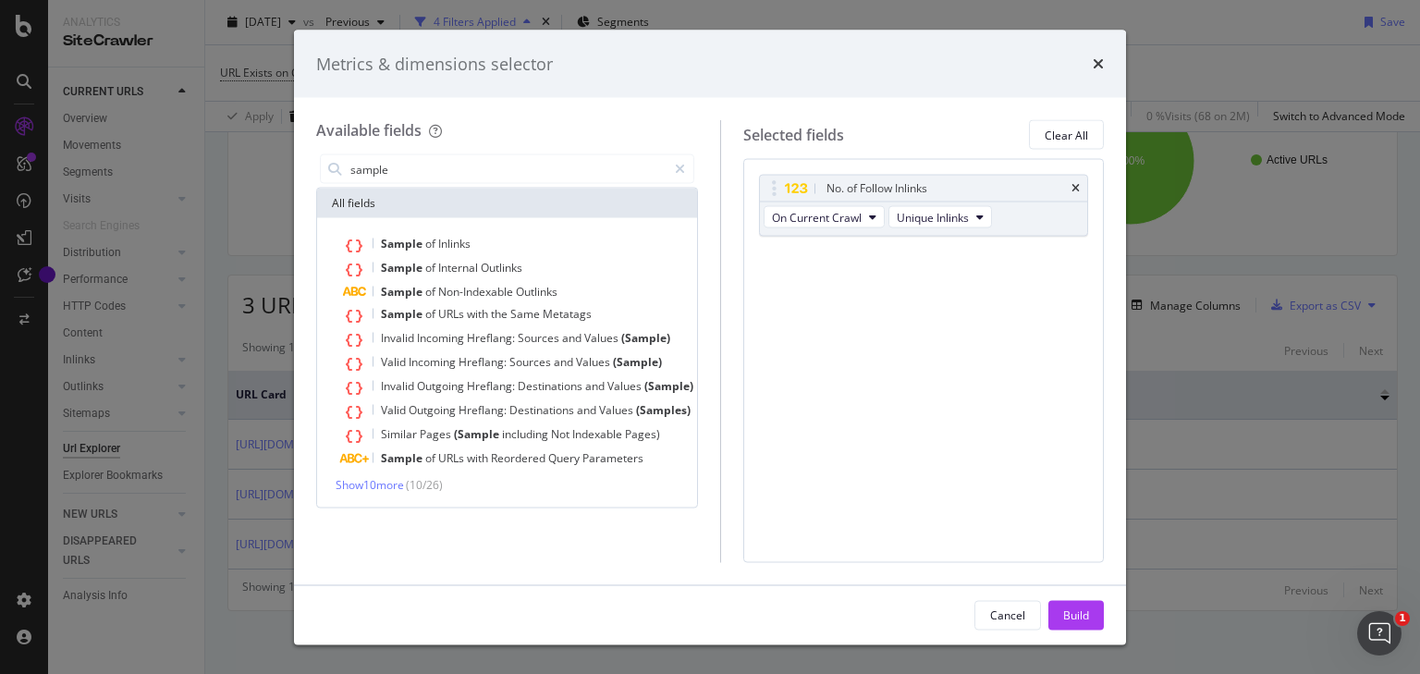
click at [665, 247] on div "Sample of Inlinks" at bounding box center [518, 245] width 350 height 24
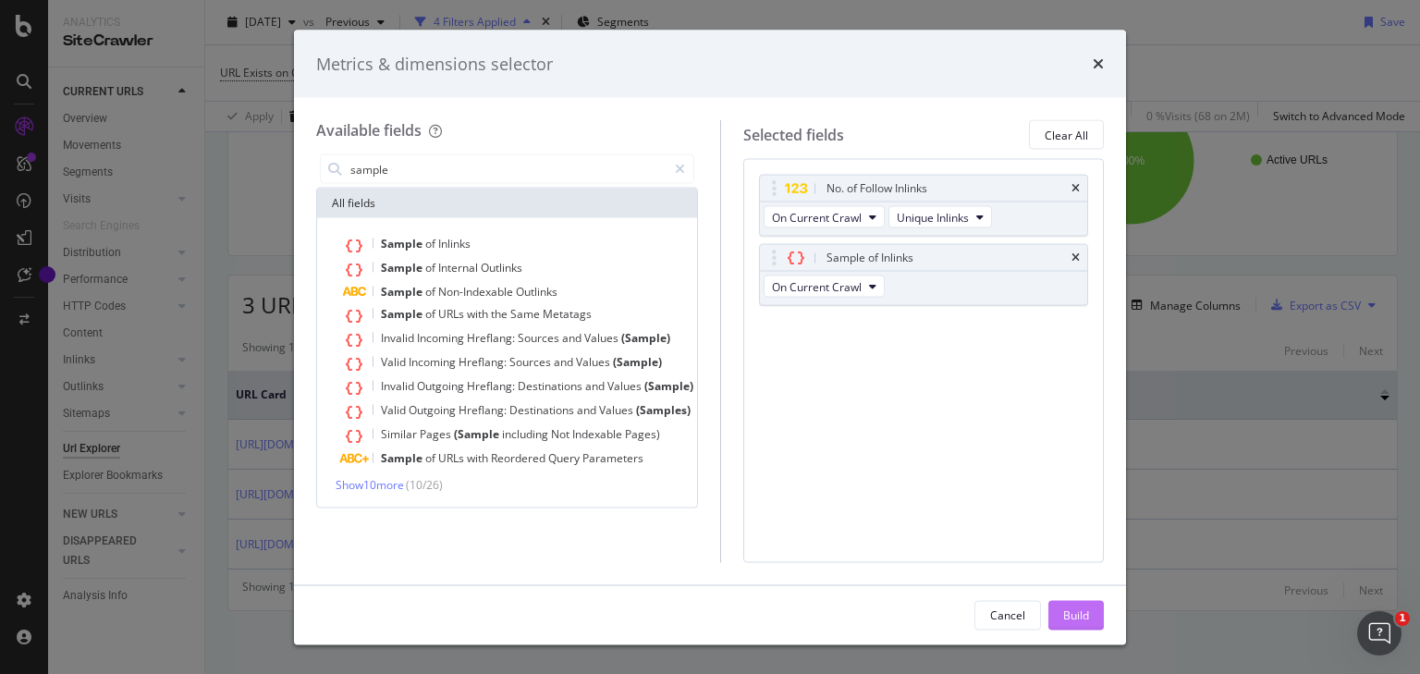
click at [1072, 621] on div "Build" at bounding box center [1076, 614] width 26 height 16
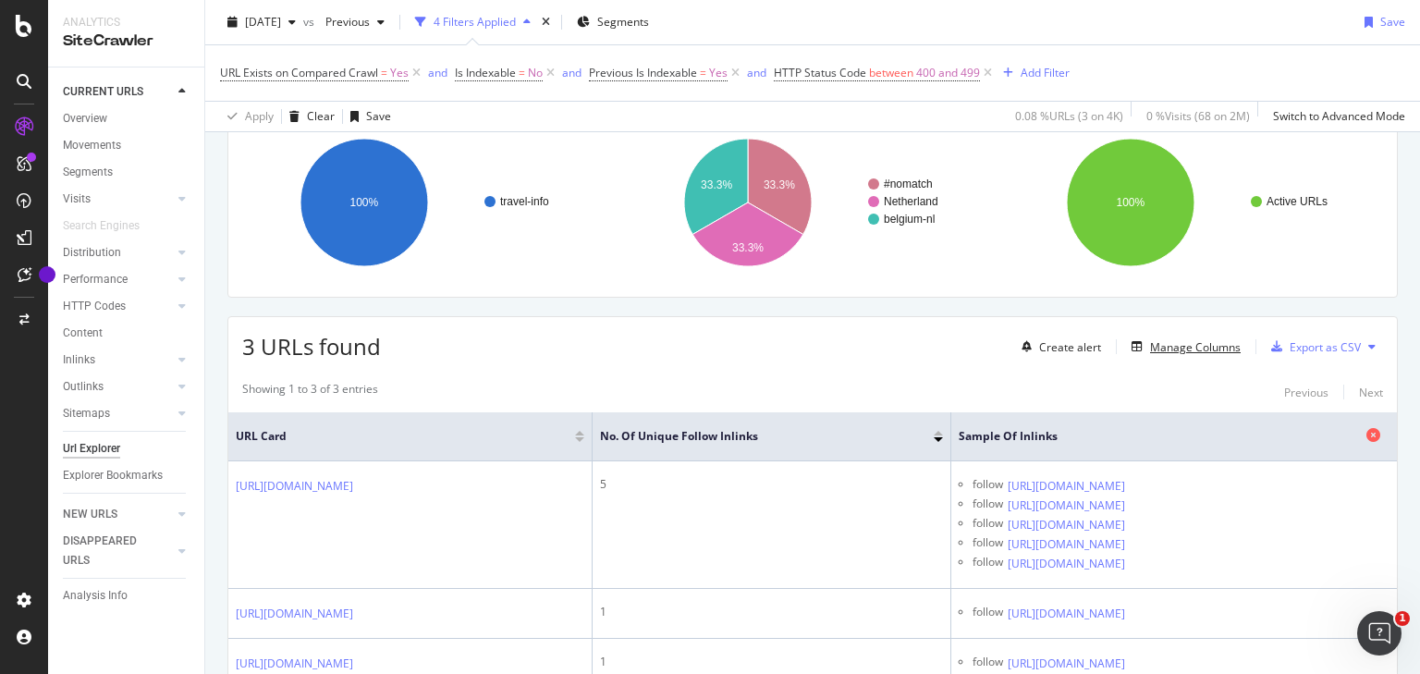
scroll to position [148, 0]
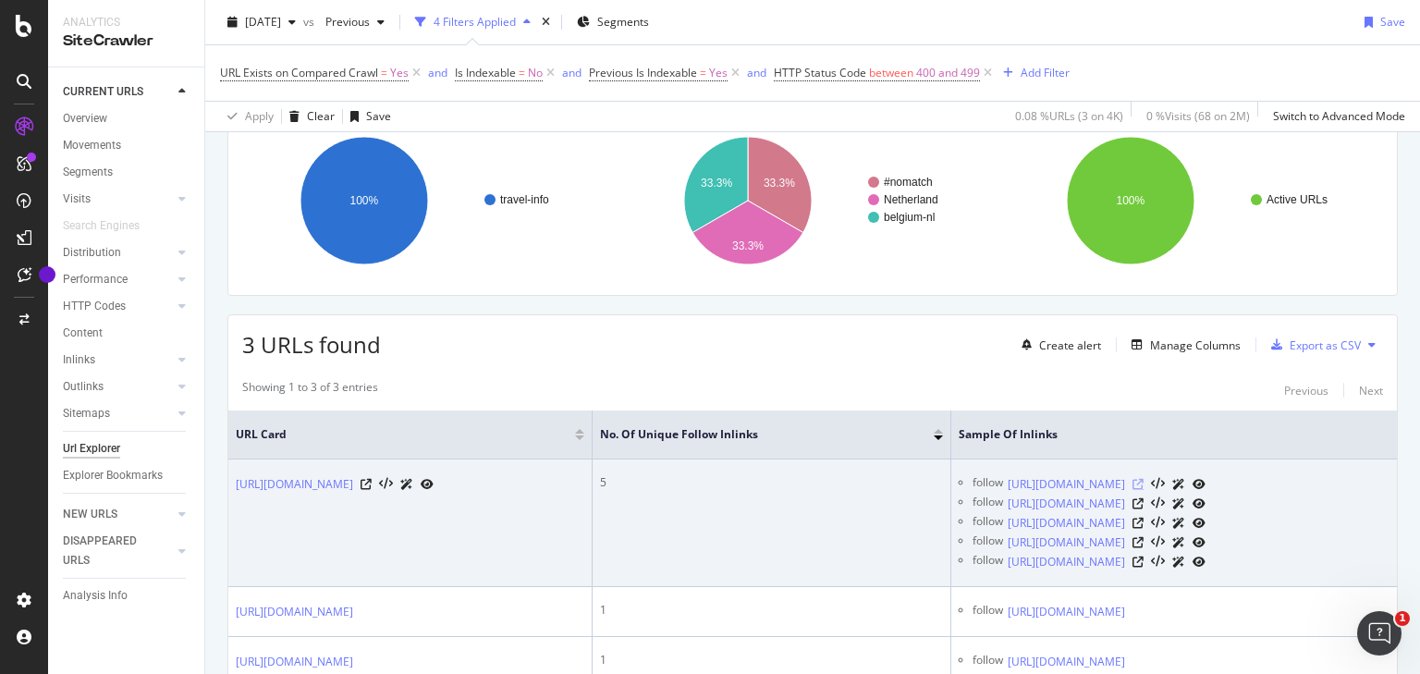
click at [1144, 484] on icon at bounding box center [1137, 484] width 11 height 11
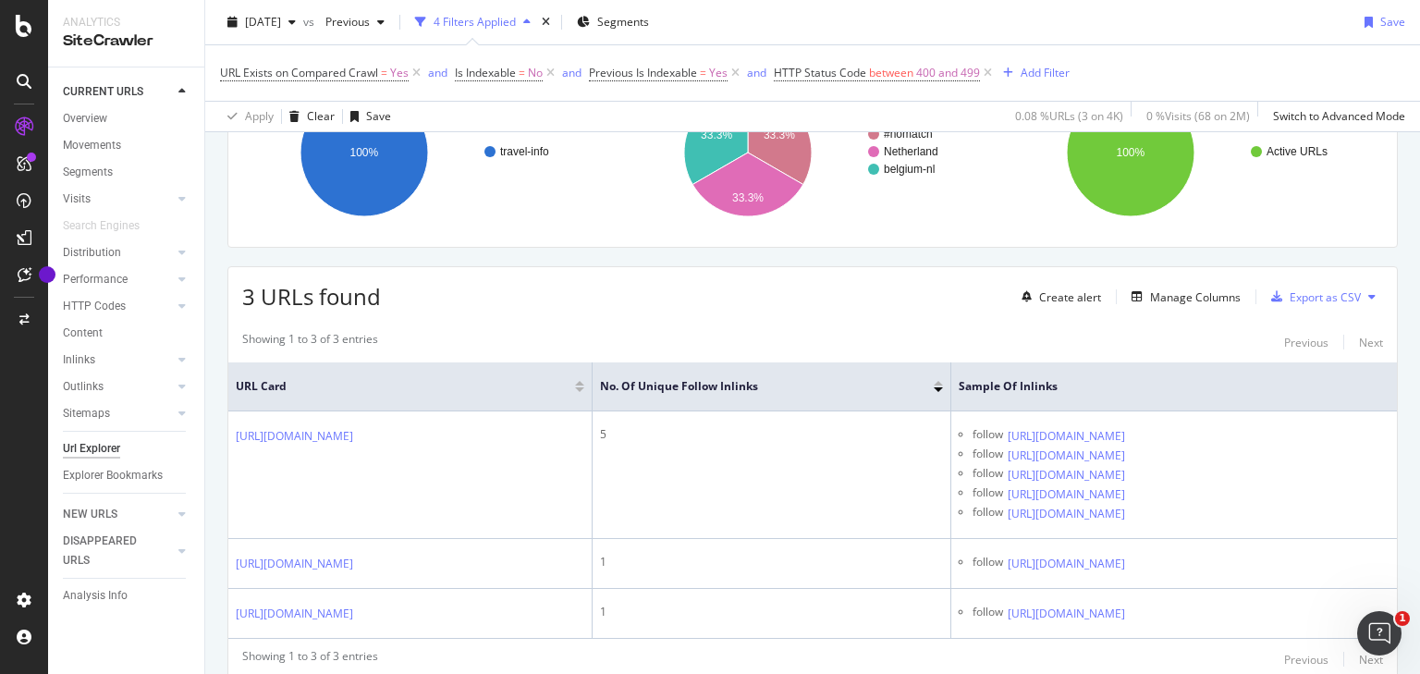
scroll to position [222, 0]
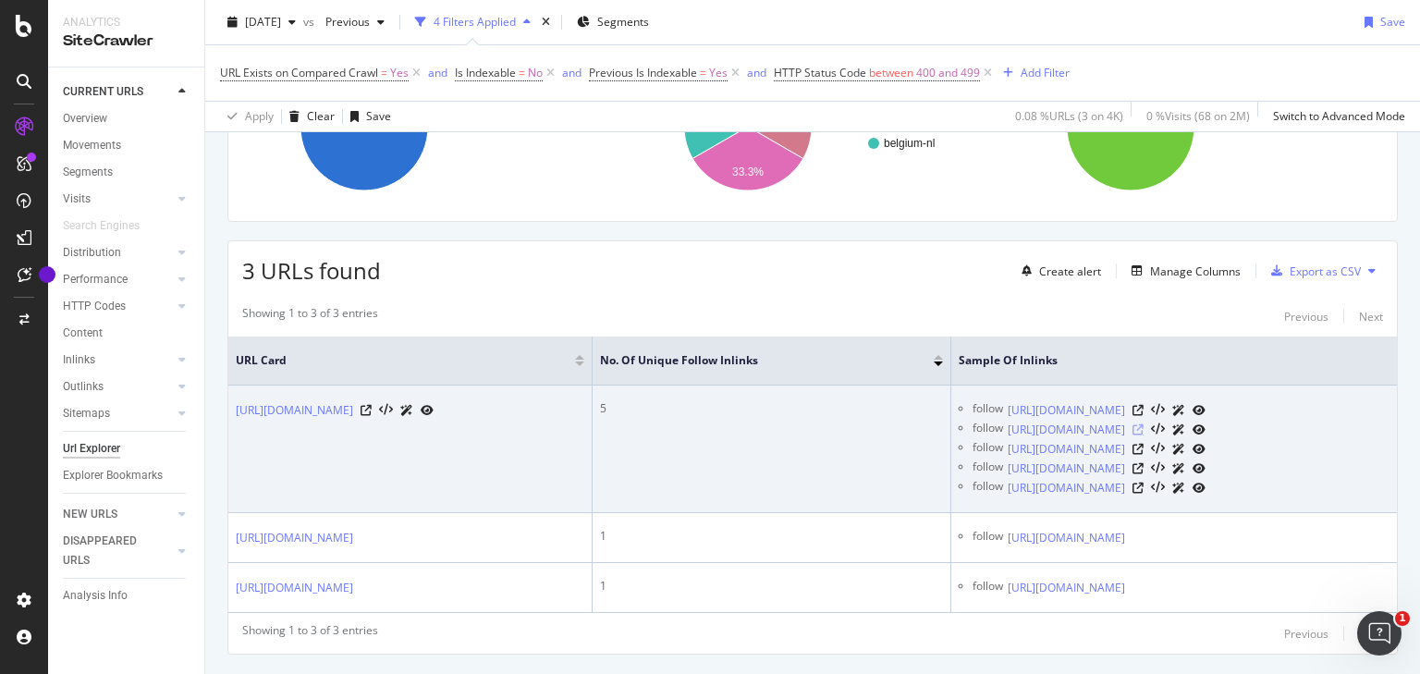
click at [1144, 435] on icon at bounding box center [1137, 429] width 11 height 11
click at [1144, 455] on icon at bounding box center [1137, 449] width 11 height 11
click at [1144, 474] on icon at bounding box center [1137, 468] width 11 height 11
click at [1144, 494] on icon at bounding box center [1137, 488] width 11 height 11
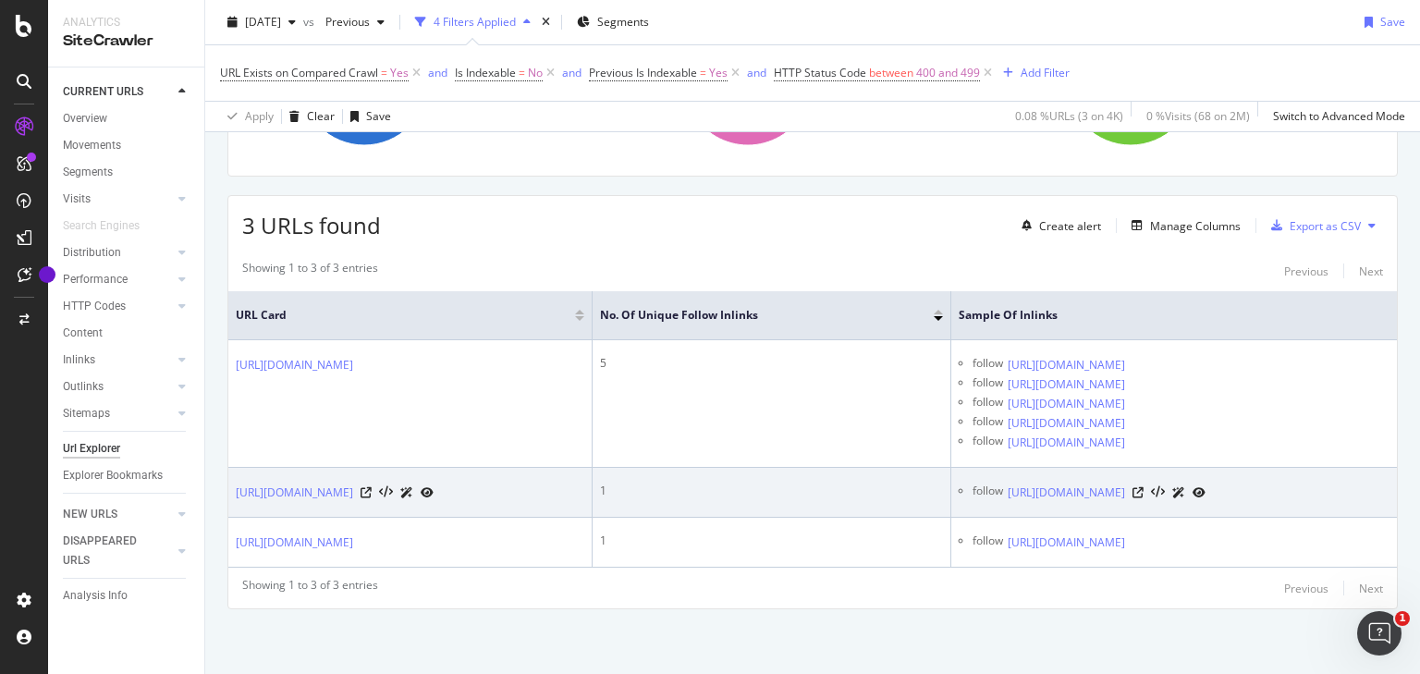
scroll to position [352, 0]
click at [1144, 487] on icon at bounding box center [1137, 492] width 11 height 11
click at [372, 487] on icon at bounding box center [366, 492] width 11 height 11
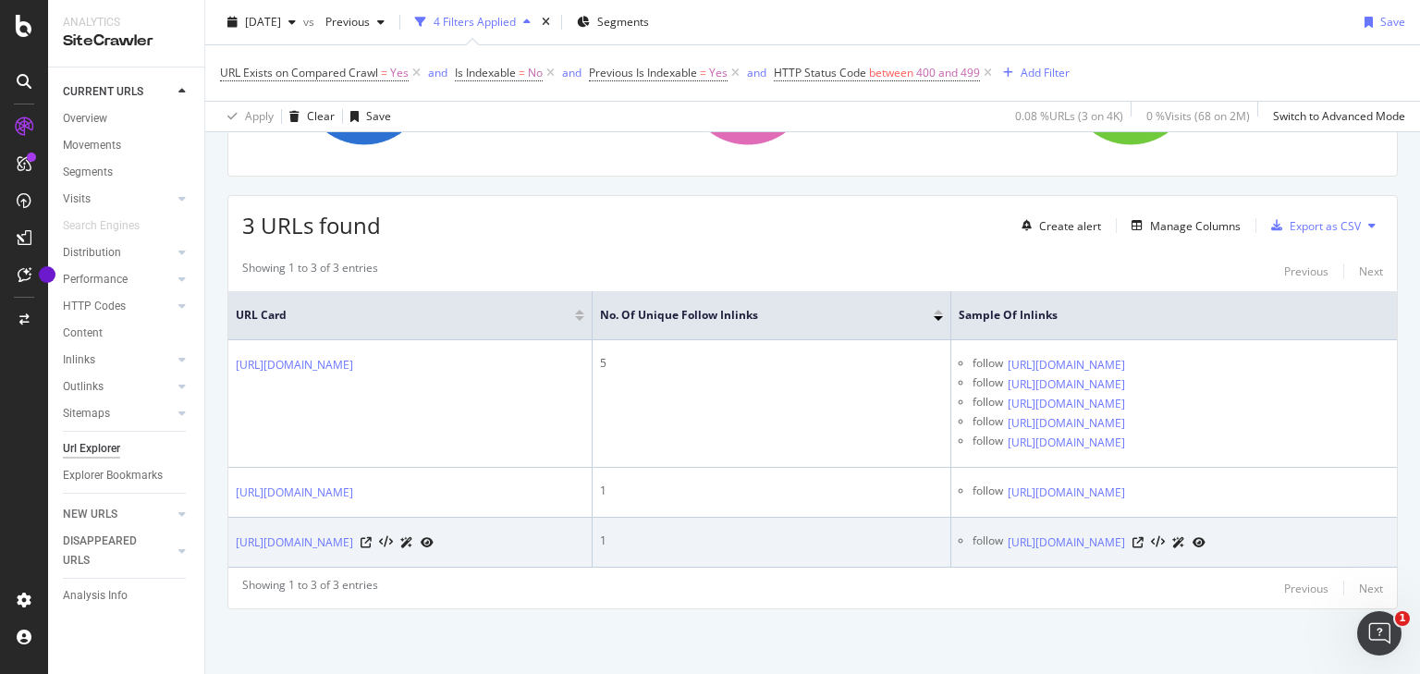
click at [1205, 532] on div at bounding box center [1168, 541] width 73 height 19
click at [1144, 537] on icon at bounding box center [1137, 542] width 11 height 11
click at [372, 537] on icon at bounding box center [366, 542] width 11 height 11
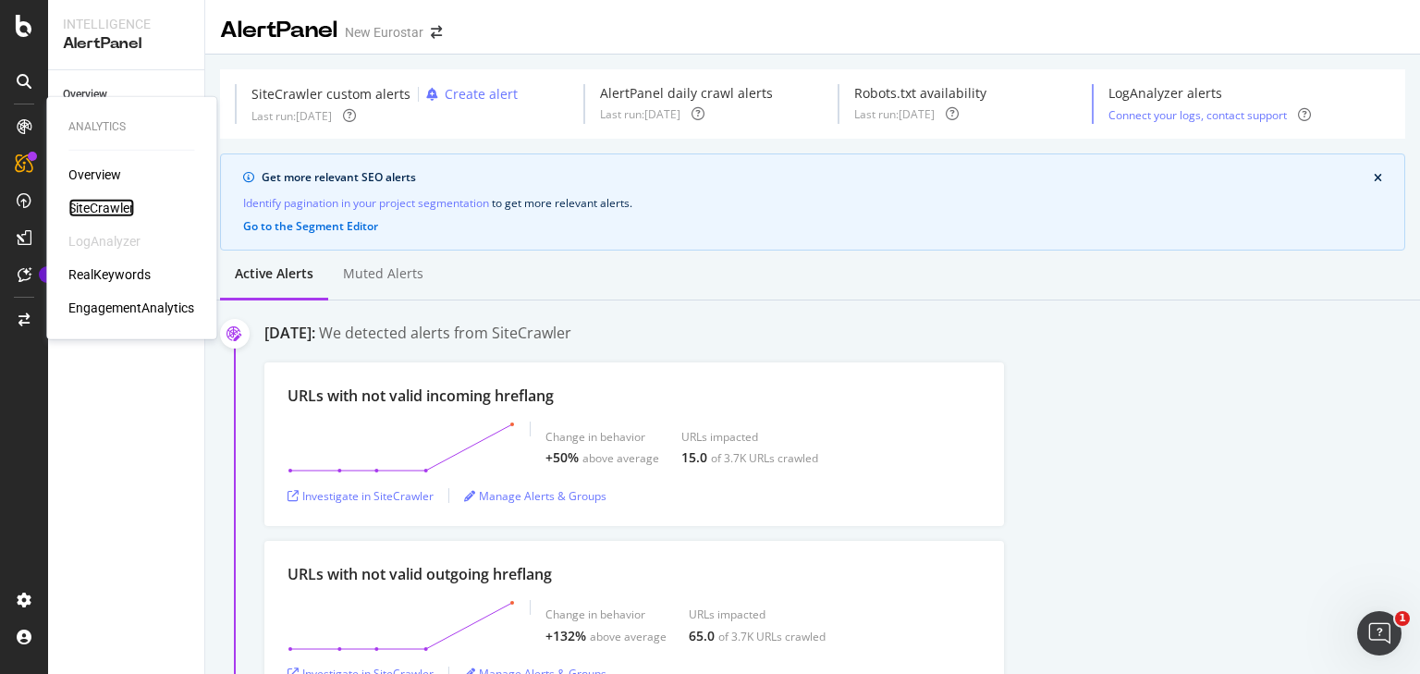
click at [97, 203] on div "SiteCrawler" at bounding box center [101, 208] width 66 height 18
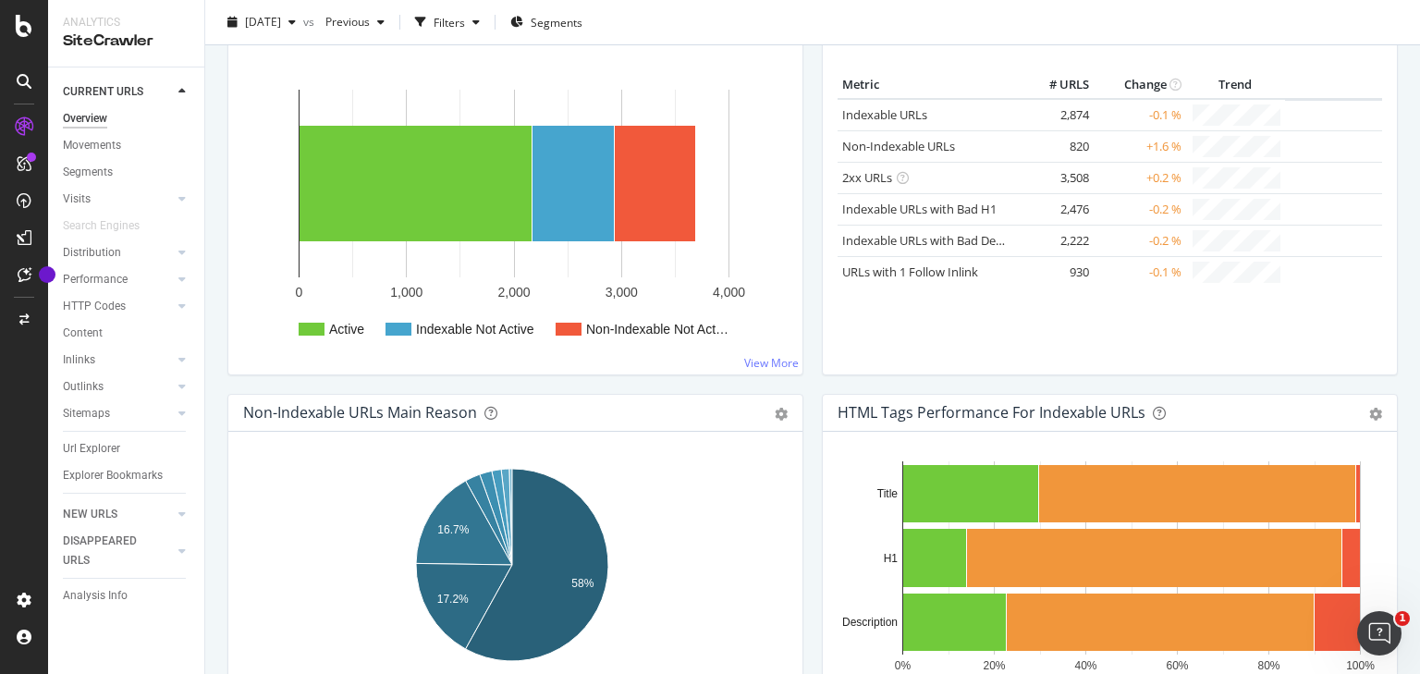
scroll to position [518, 0]
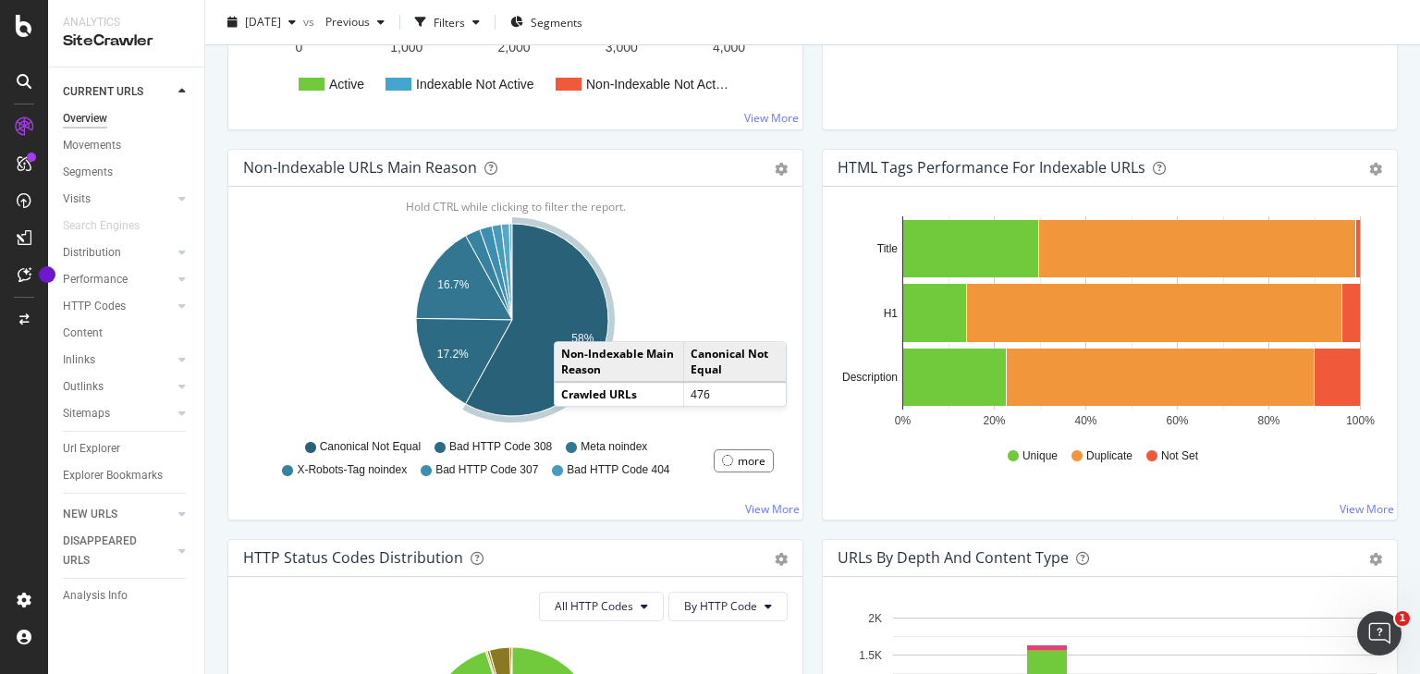
click at [571, 322] on icon "A chart." at bounding box center [537, 320] width 142 height 192
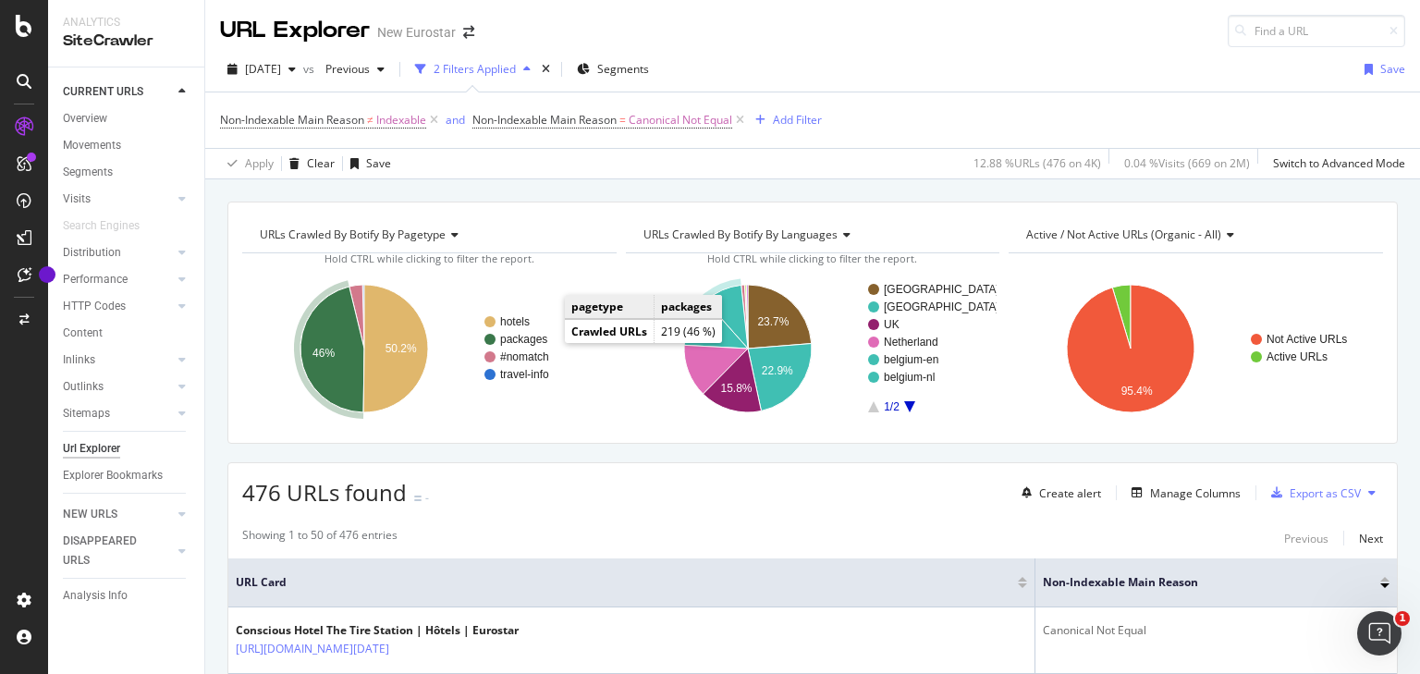
scroll to position [74, 0]
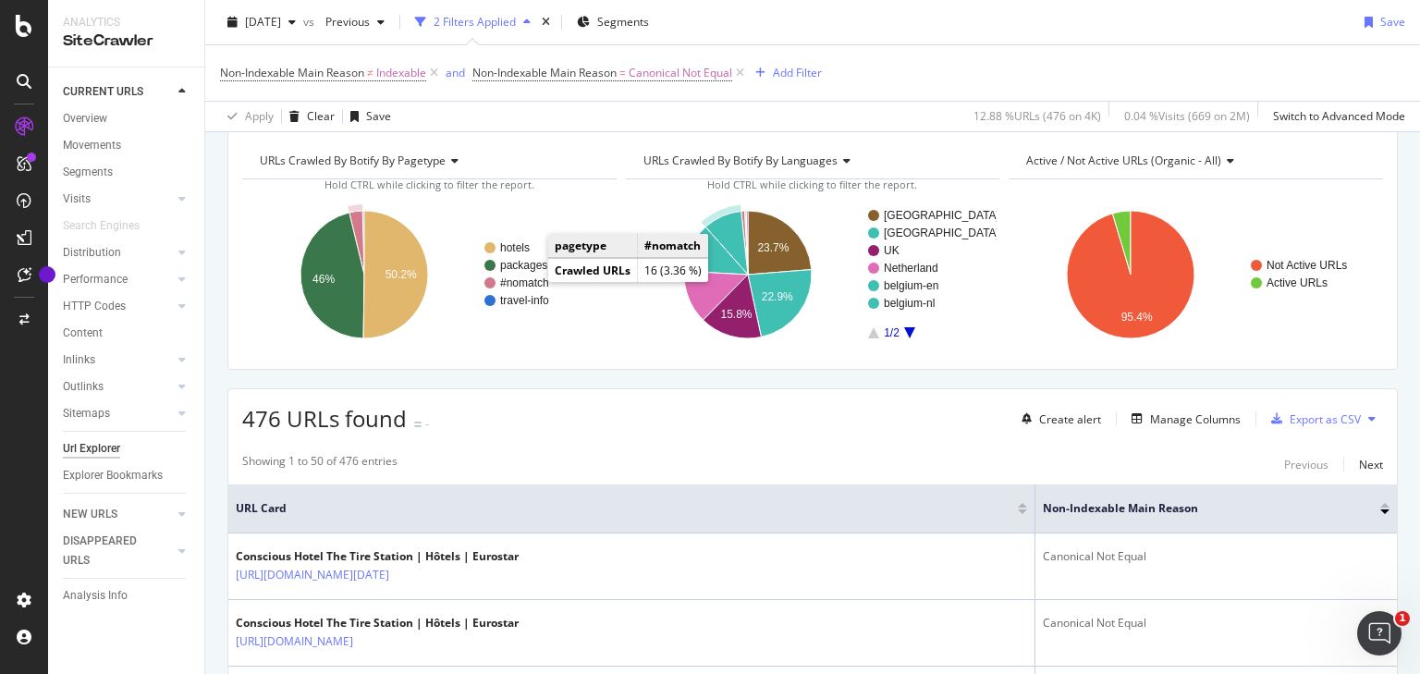
click at [530, 277] on text "#nomatch" at bounding box center [524, 282] width 49 height 13
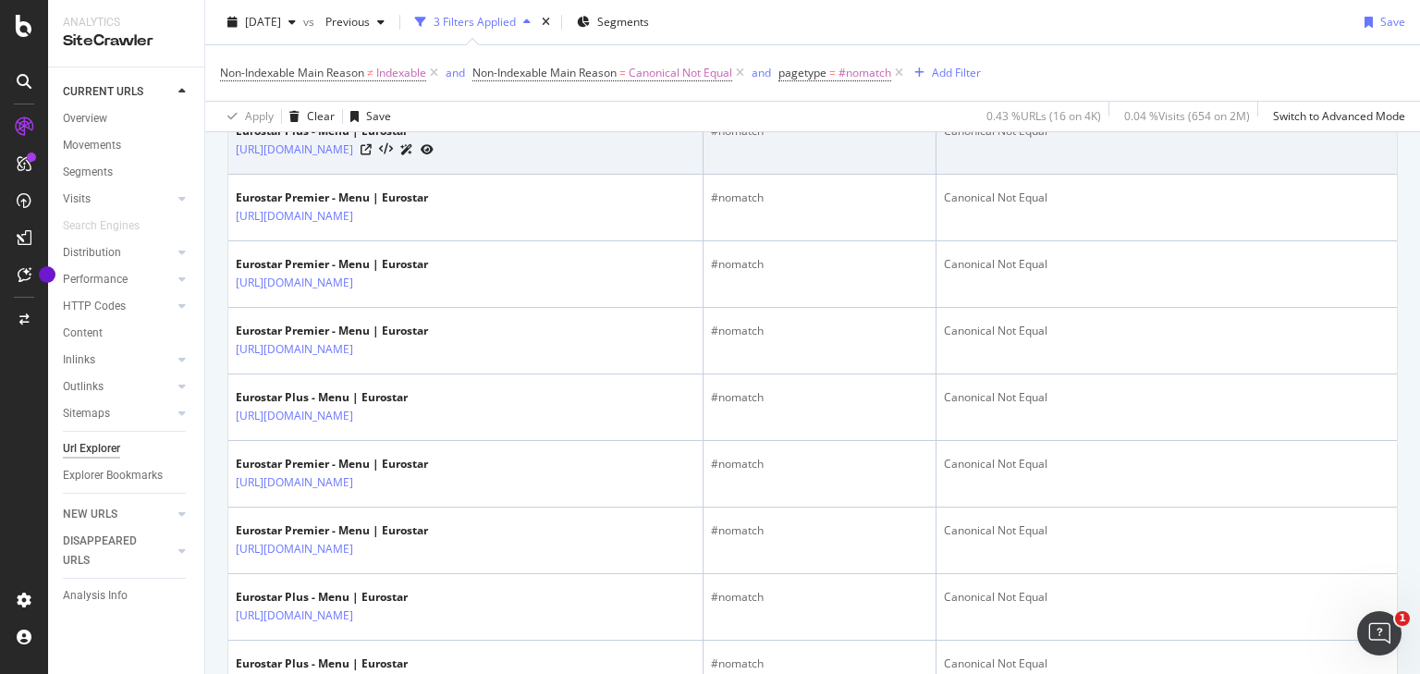
scroll to position [730, 0]
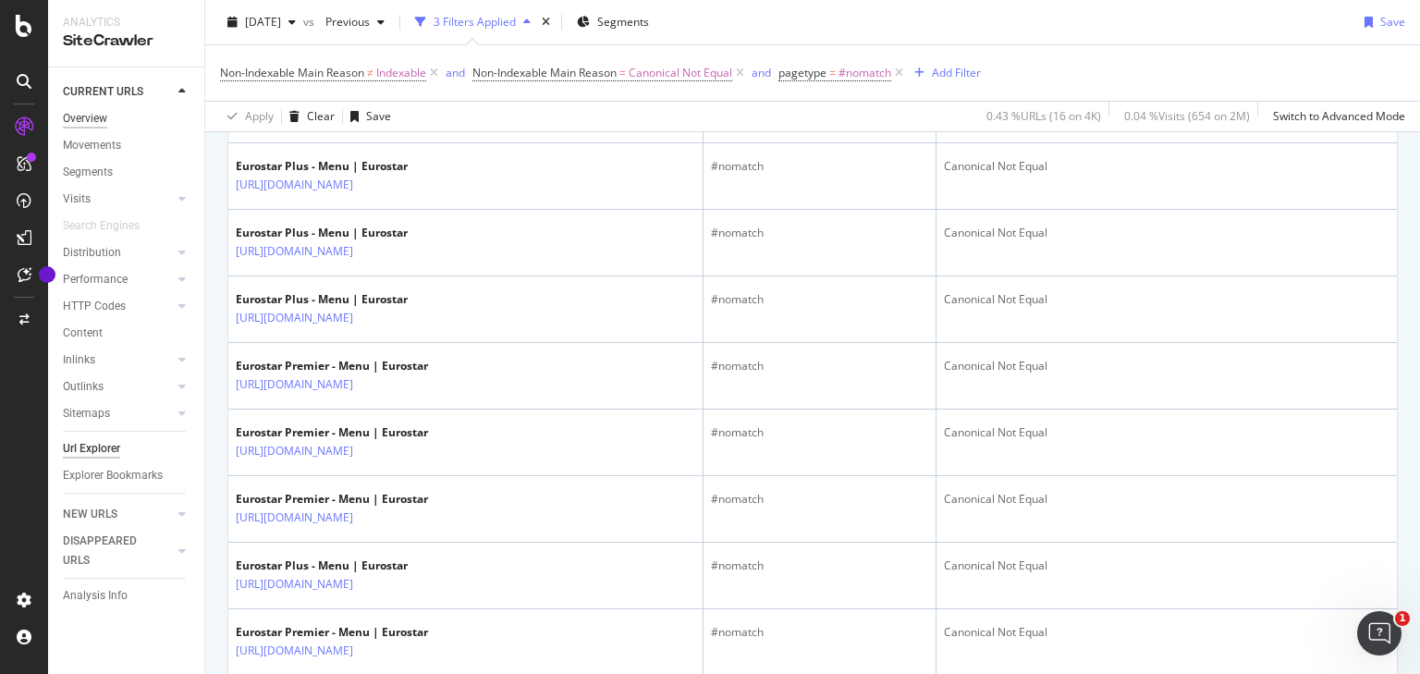
click at [89, 118] on div "Overview" at bounding box center [85, 118] width 44 height 19
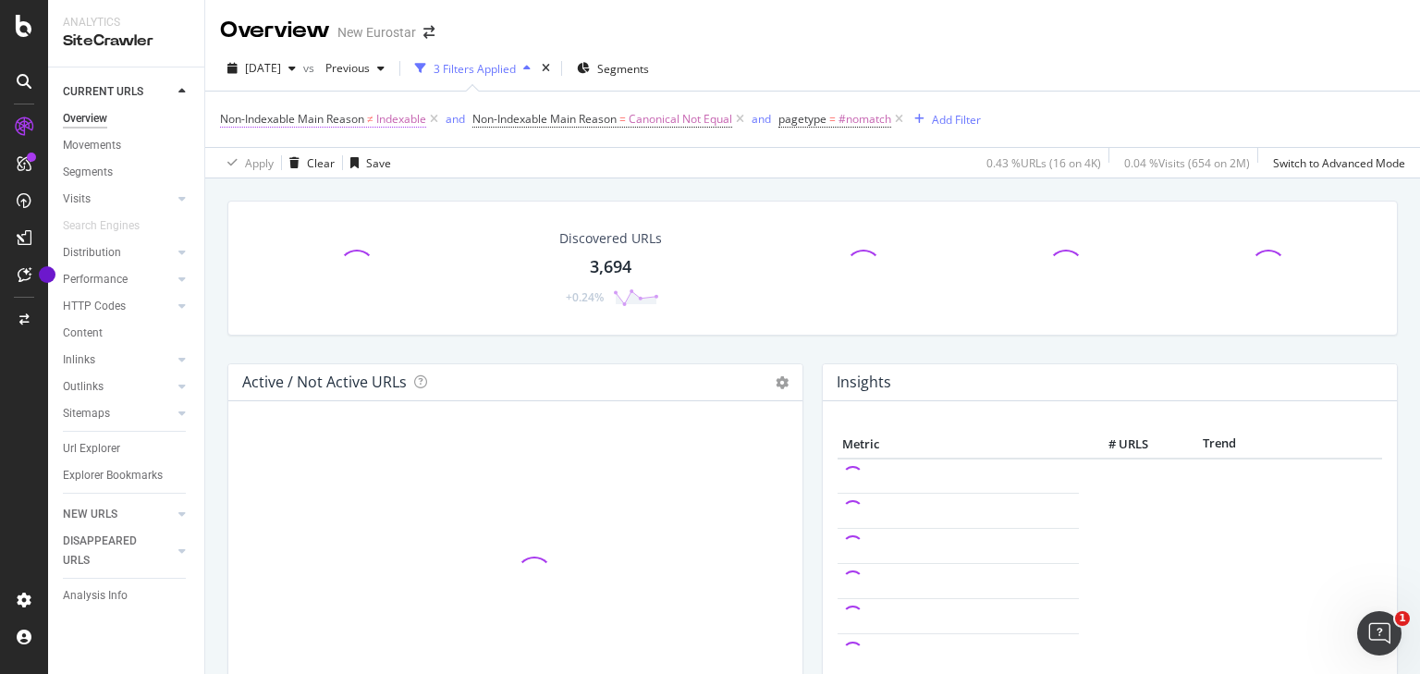
click at [432, 116] on icon at bounding box center [434, 119] width 16 height 18
click at [486, 119] on icon at bounding box center [488, 119] width 16 height 18
click at [341, 118] on icon at bounding box center [341, 119] width 16 height 18
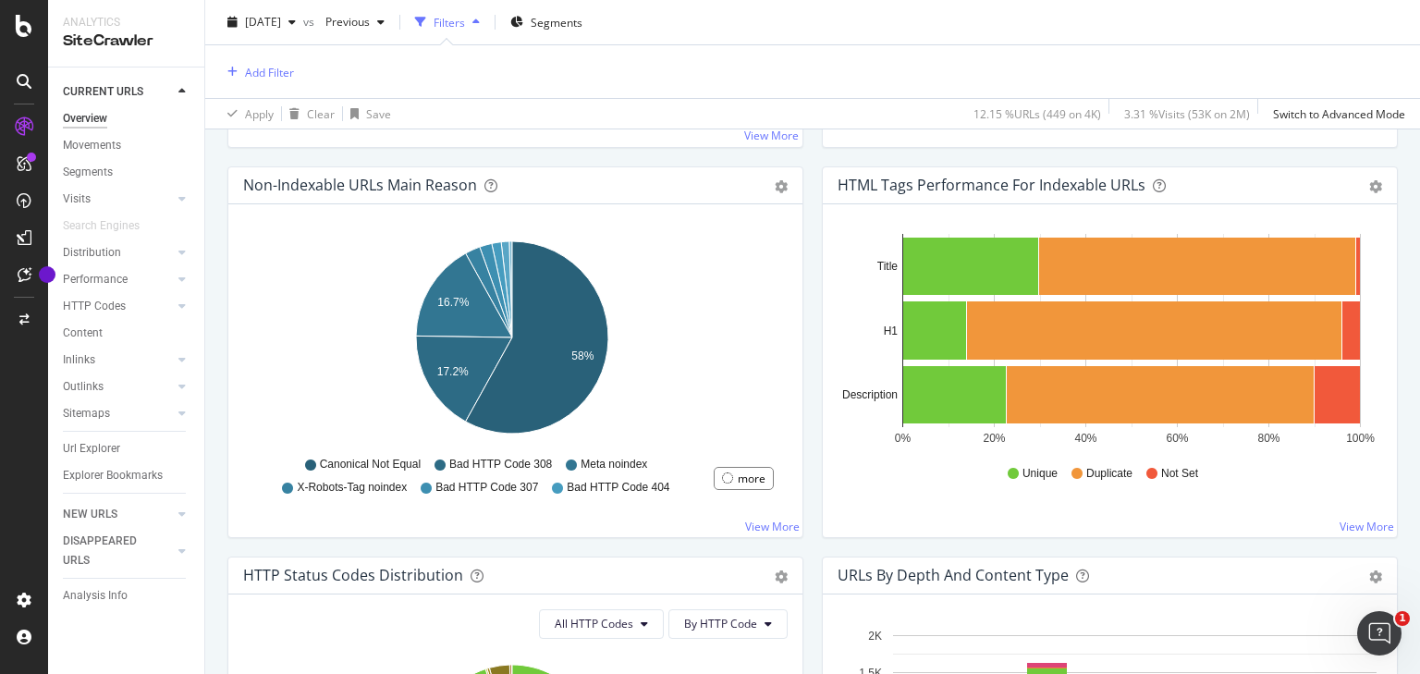
scroll to position [592, 0]
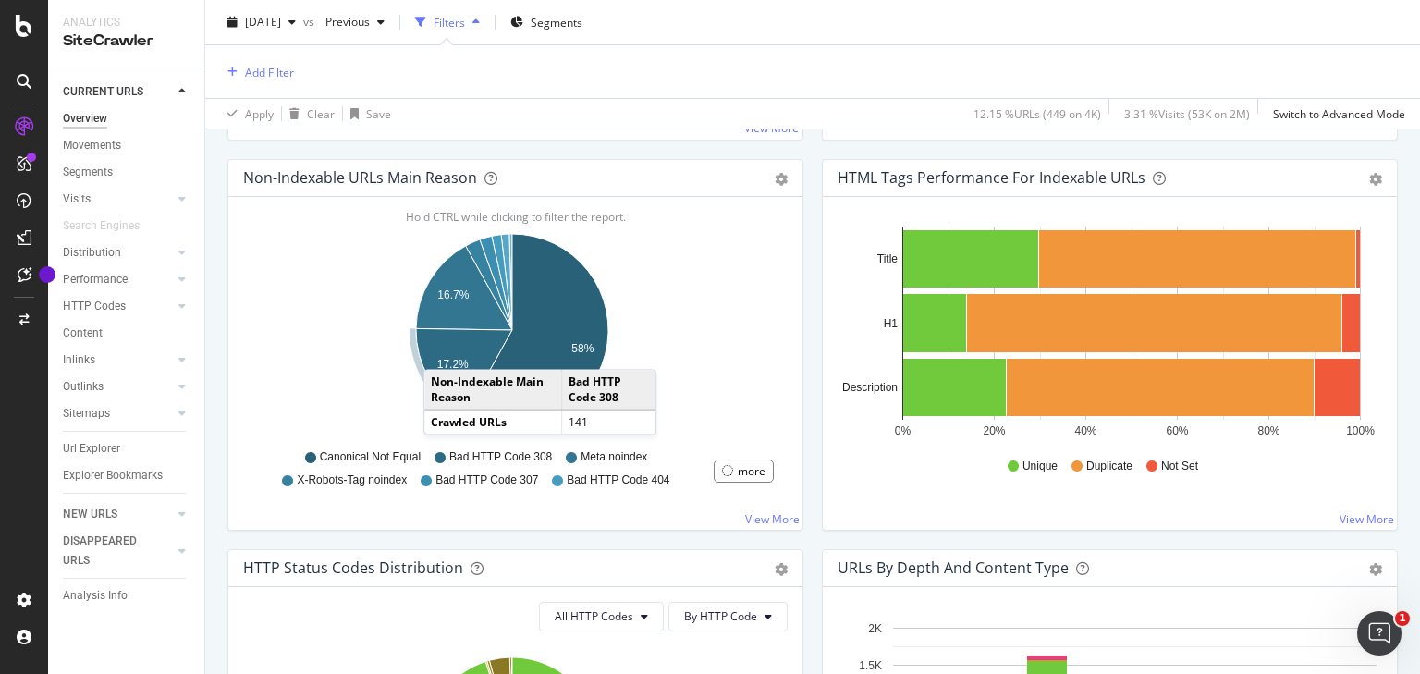
click at [442, 349] on icon "A chart." at bounding box center [464, 371] width 96 height 86
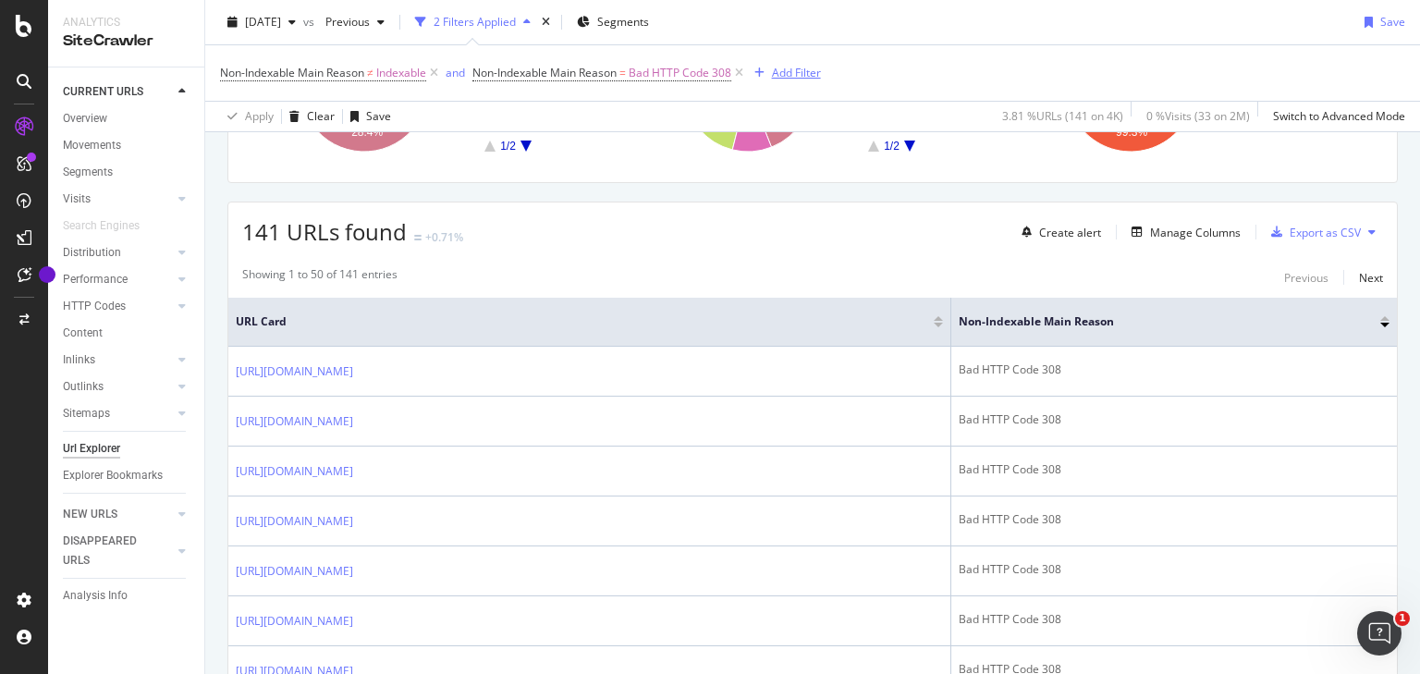
scroll to position [148, 0]
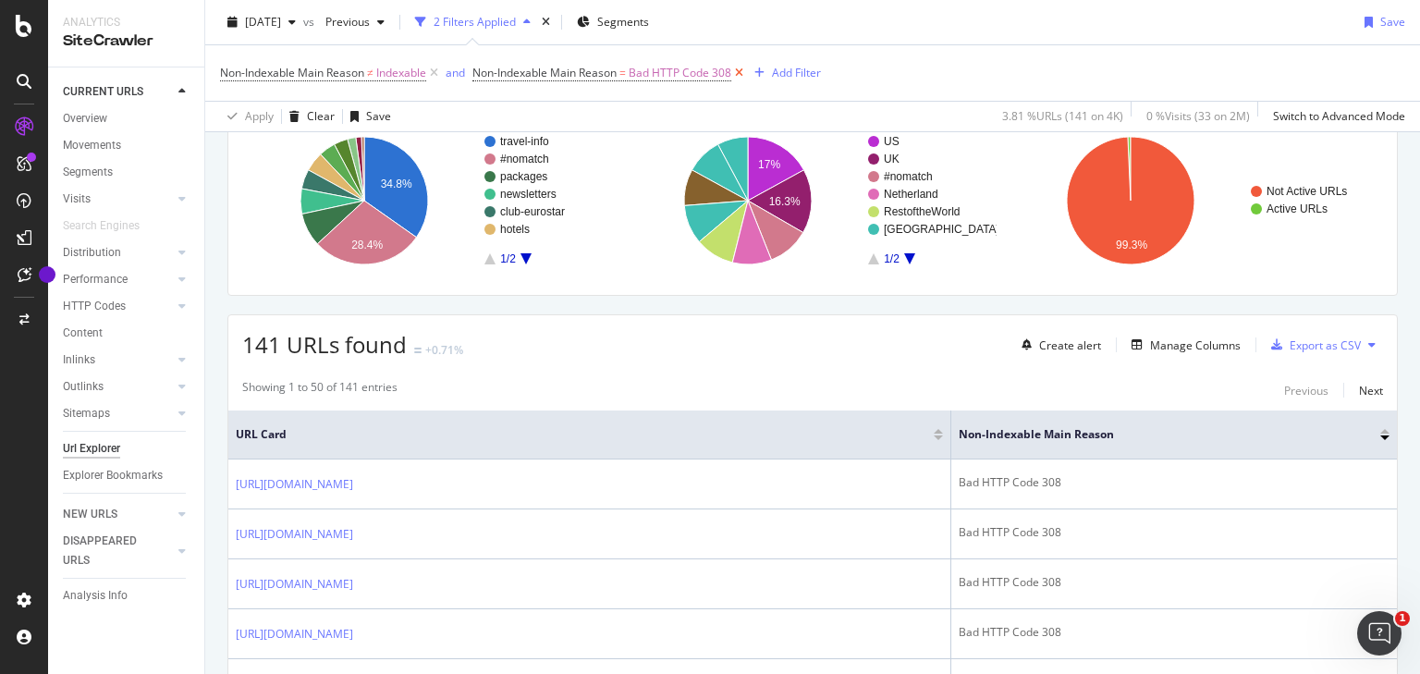
click at [744, 67] on icon at bounding box center [739, 73] width 16 height 18
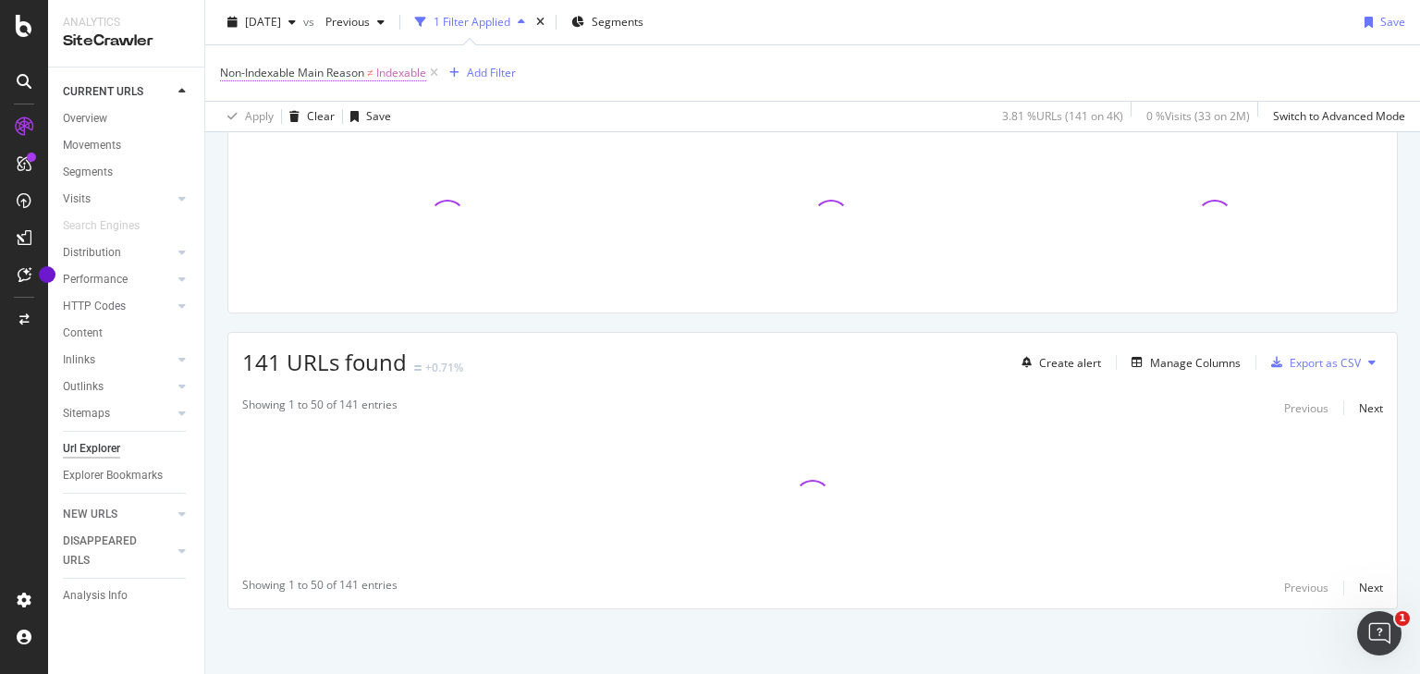
scroll to position [129, 0]
click at [434, 70] on icon at bounding box center [434, 73] width 16 height 18
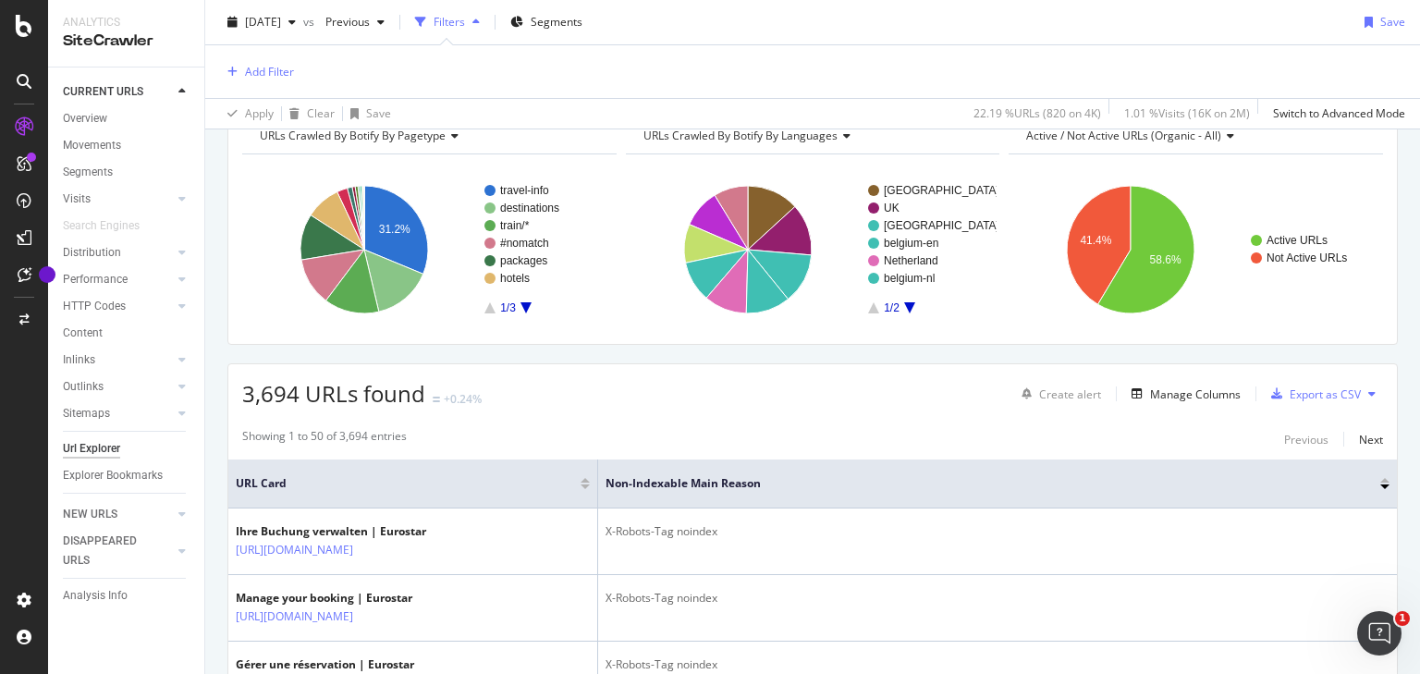
scroll to position [52, 0]
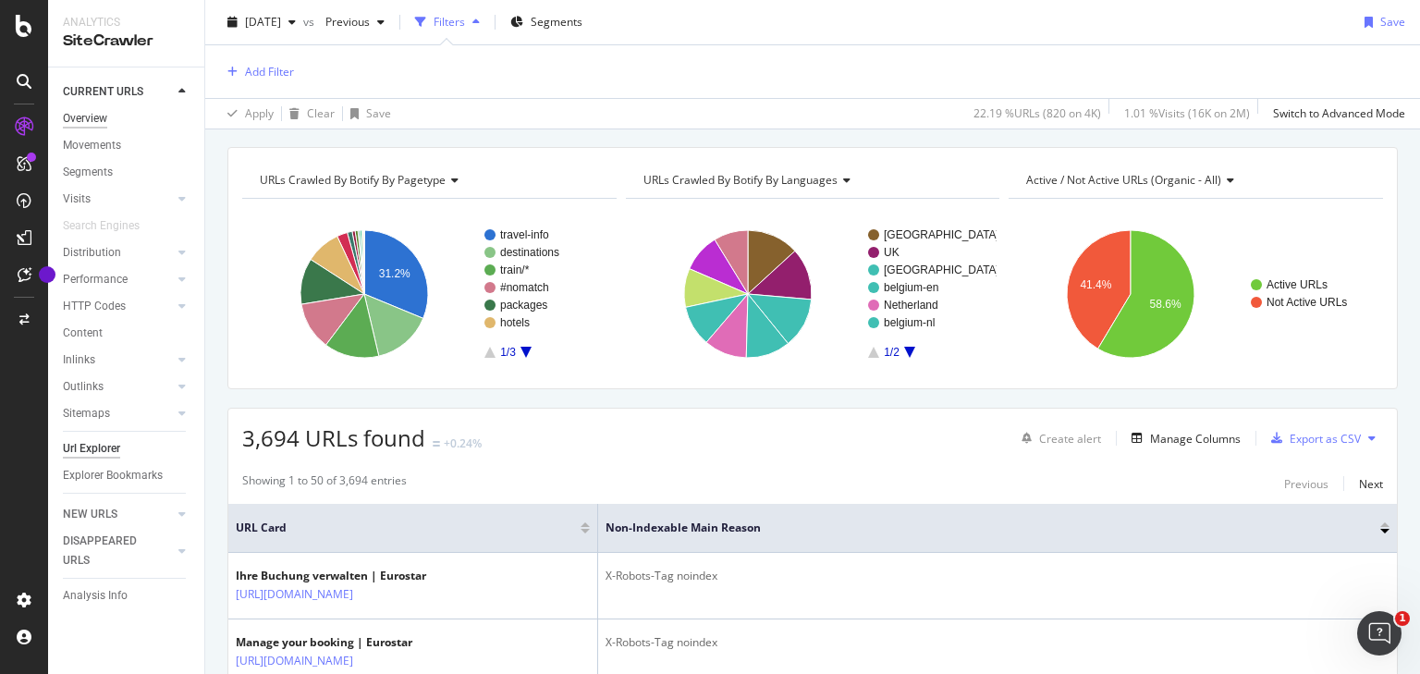
click at [78, 114] on div "Overview" at bounding box center [85, 118] width 44 height 19
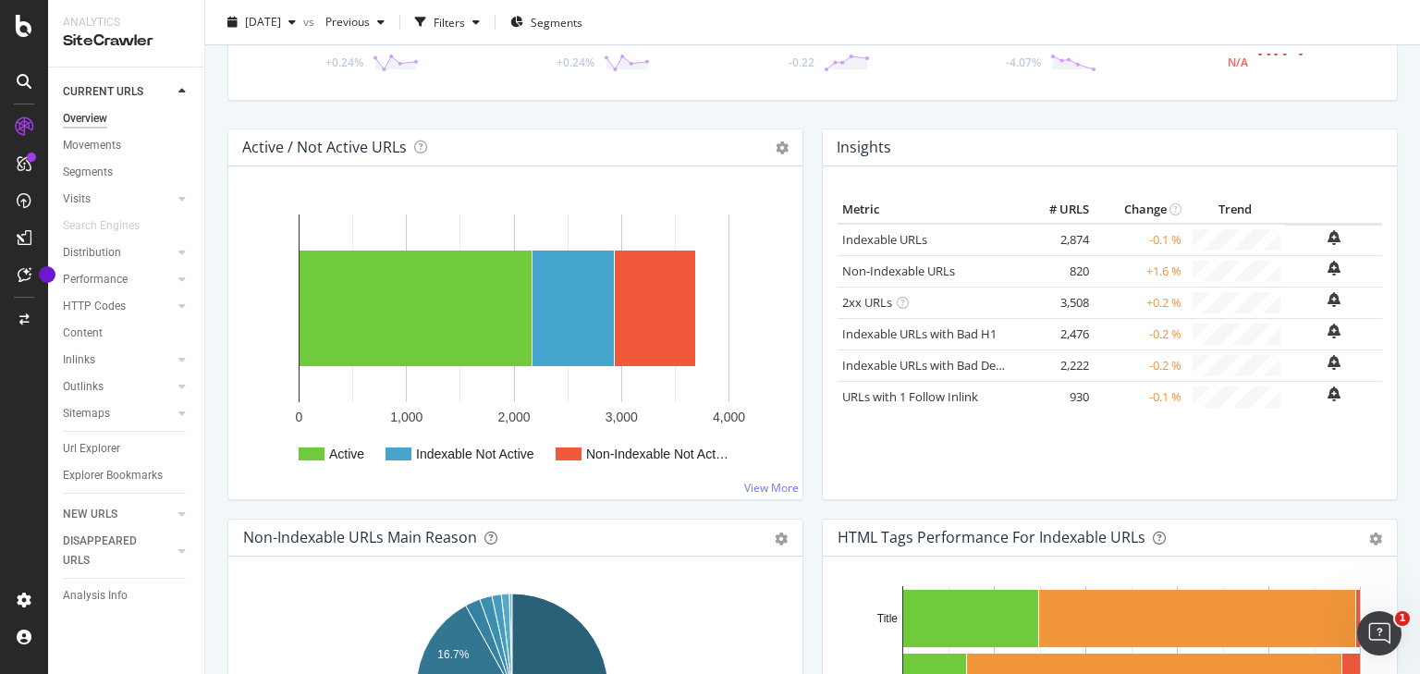
scroll to position [370, 0]
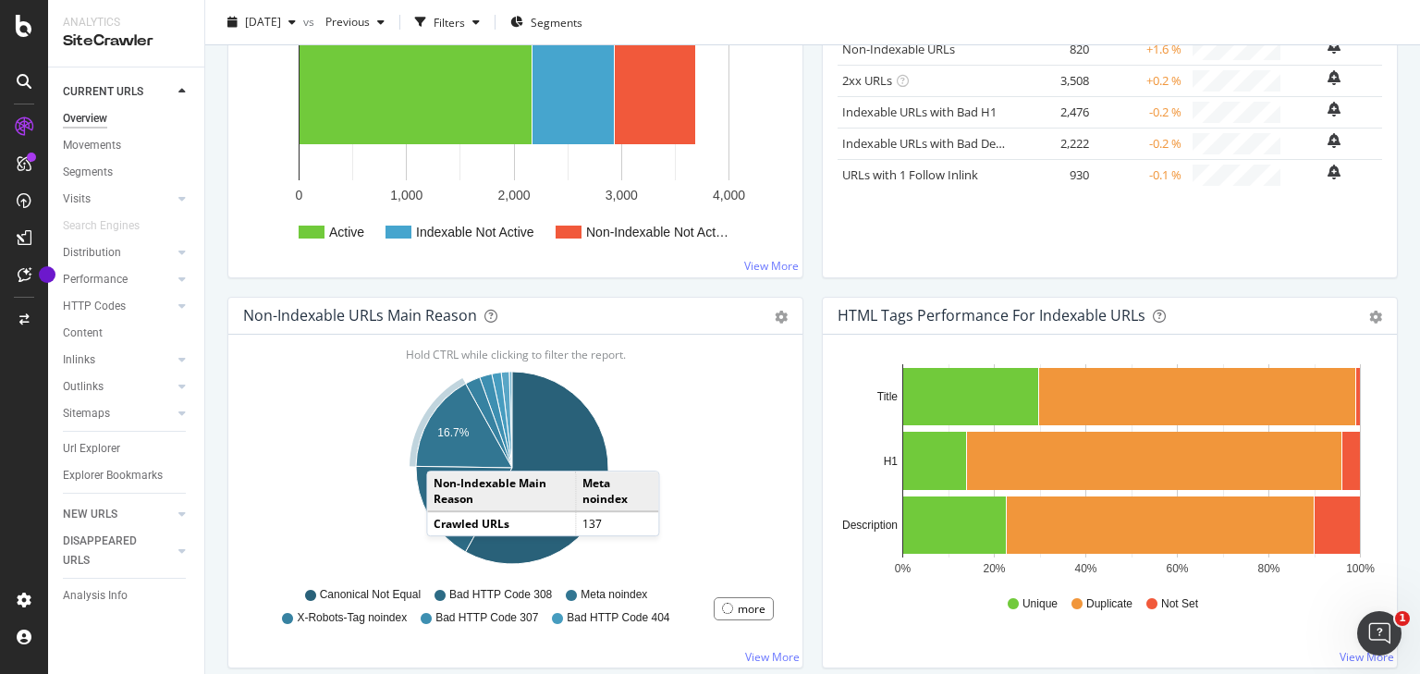
click at [445, 451] on icon "A chart." at bounding box center [464, 426] width 96 height 84
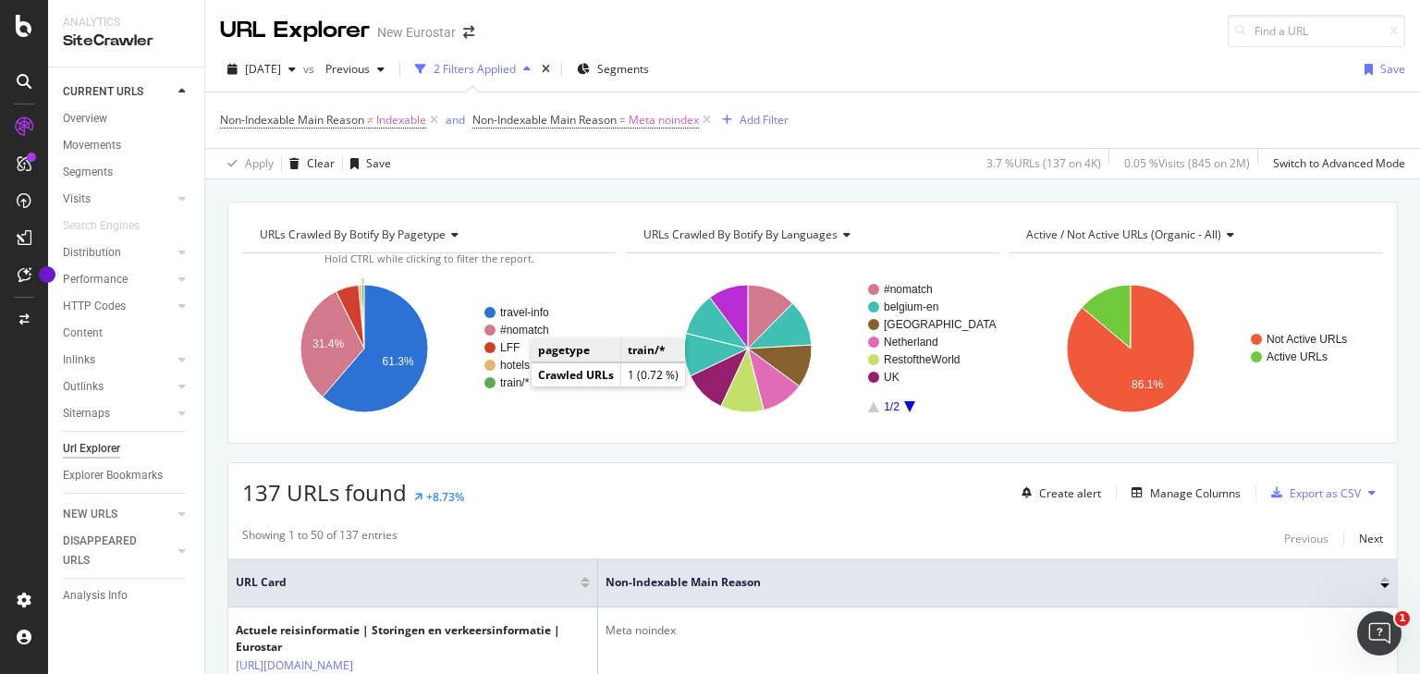
click at [513, 385] on text "train/*" at bounding box center [515, 382] width 30 height 13
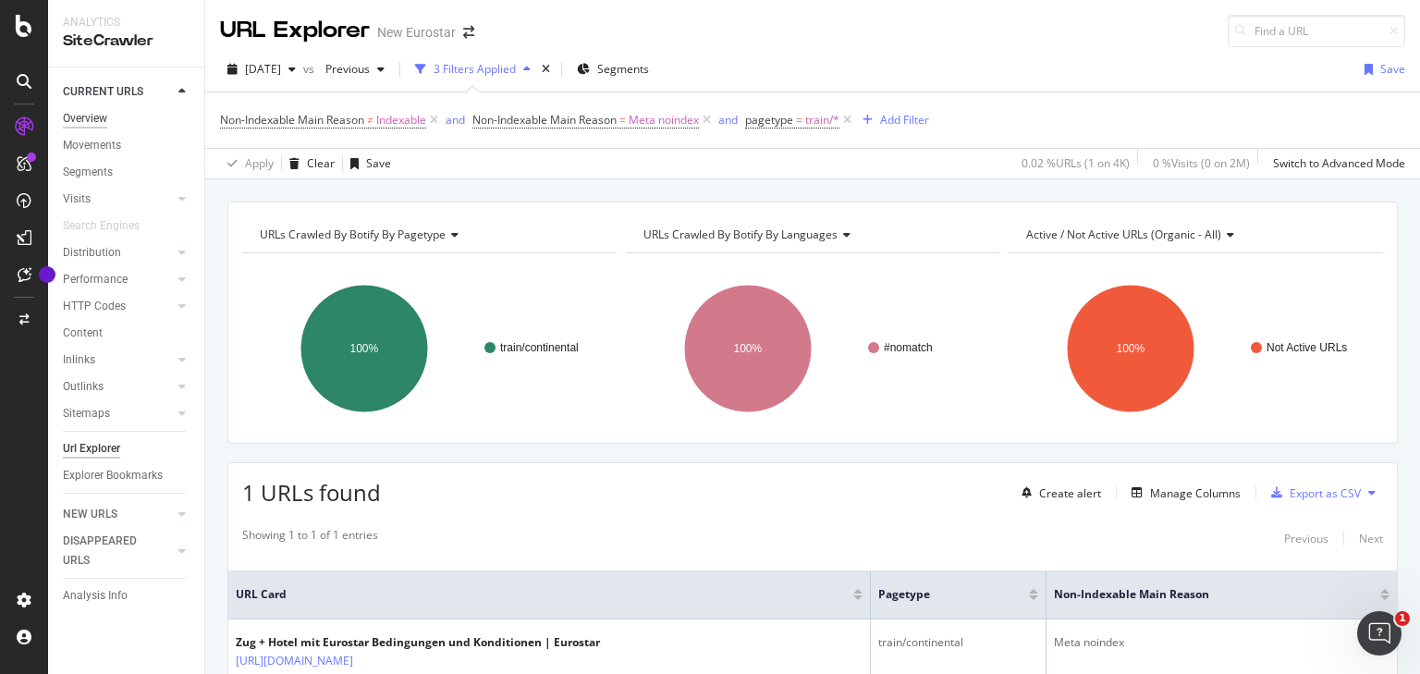
click at [104, 118] on div "Overview" at bounding box center [85, 118] width 44 height 19
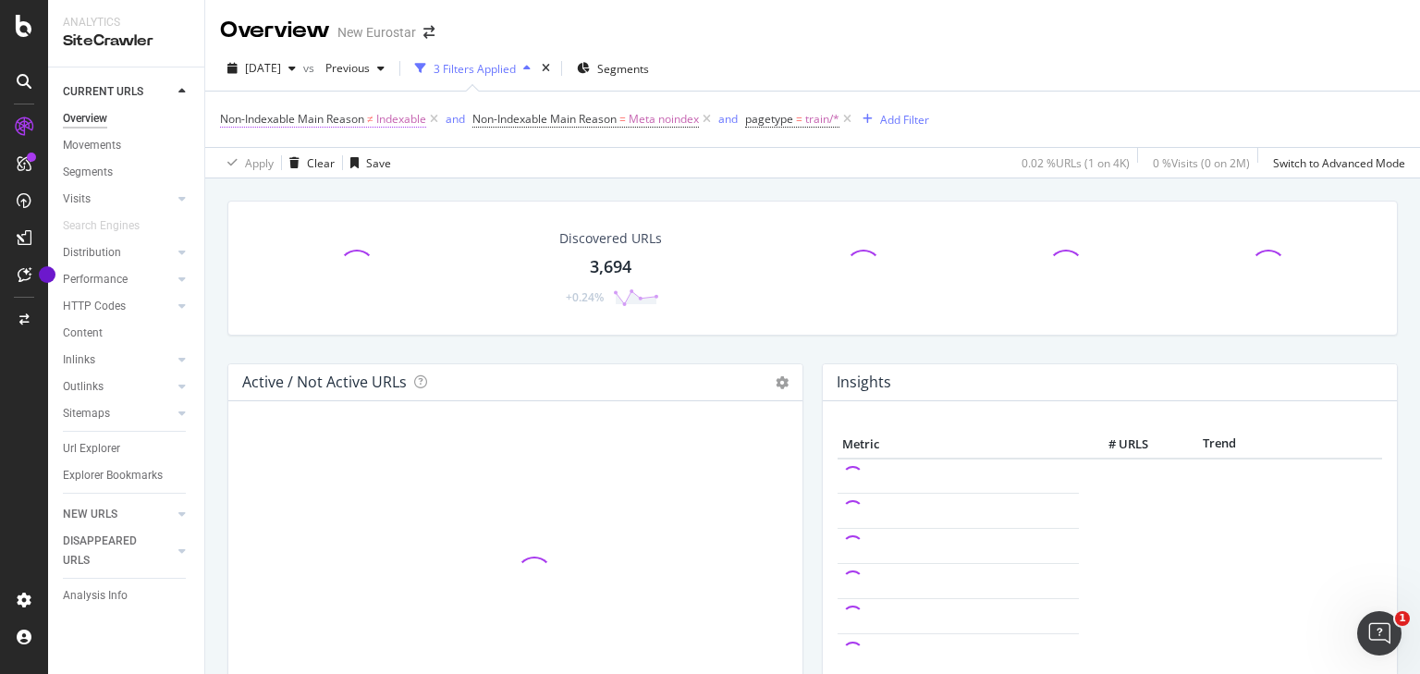
click at [436, 110] on icon at bounding box center [434, 119] width 16 height 18
click at [457, 118] on icon at bounding box center [454, 119] width 16 height 18
click at [320, 124] on icon at bounding box center [322, 119] width 16 height 18
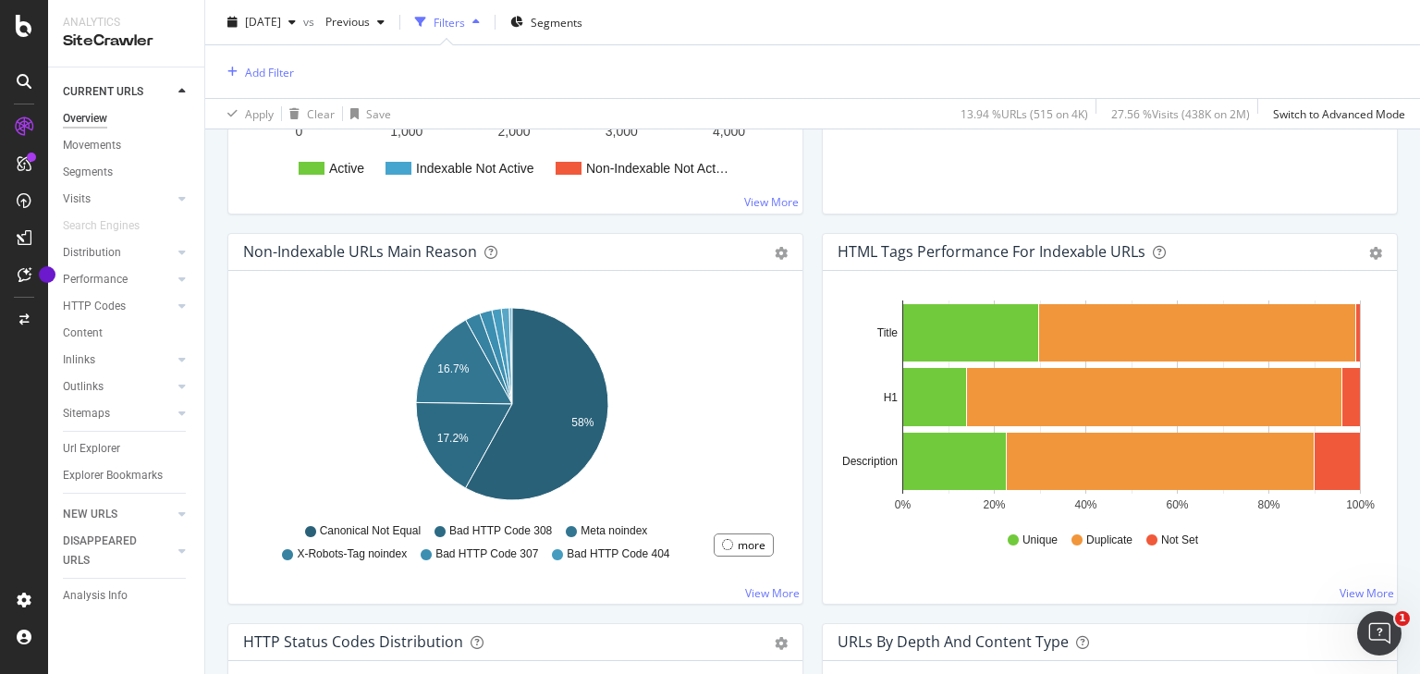
scroll to position [813, 0]
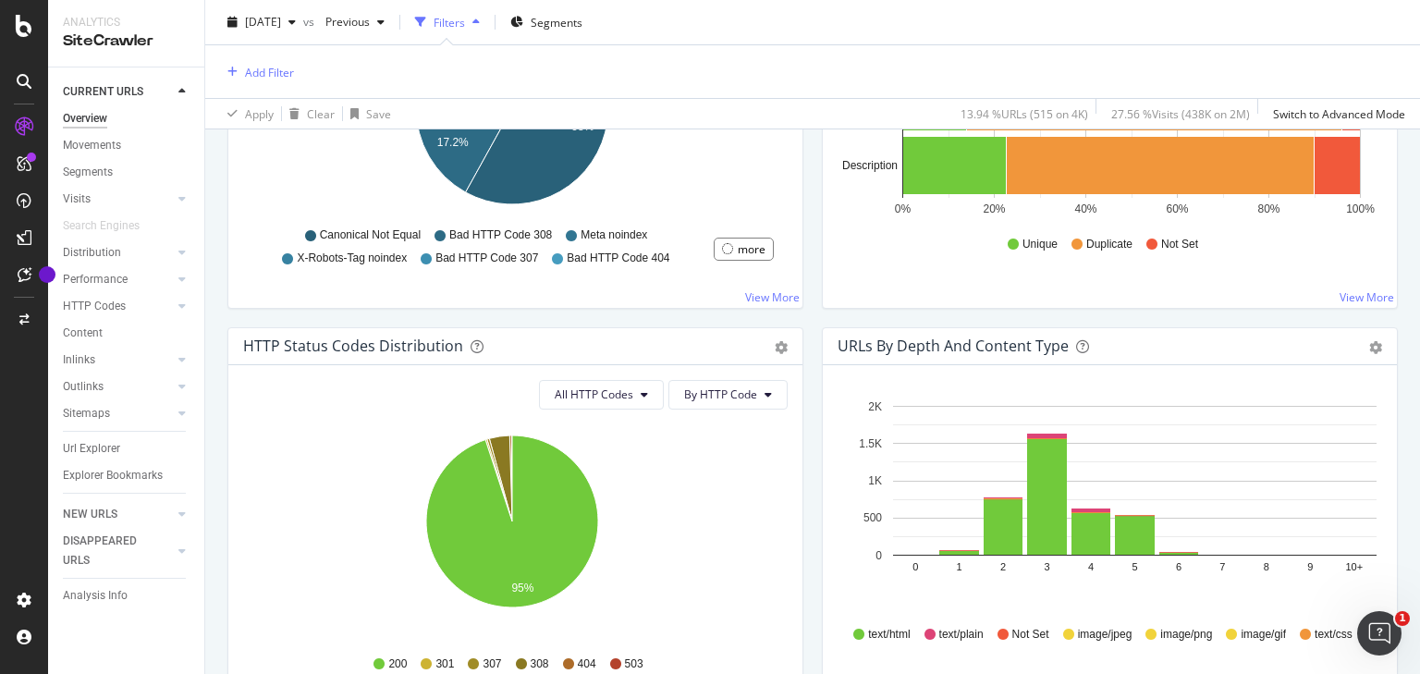
click at [389, 225] on div "Canonical Not Equal Bad HTTP Code 308 Meta noindex X-Robots-Tag noindex Bad HTT…" at bounding box center [482, 245] width 461 height 42
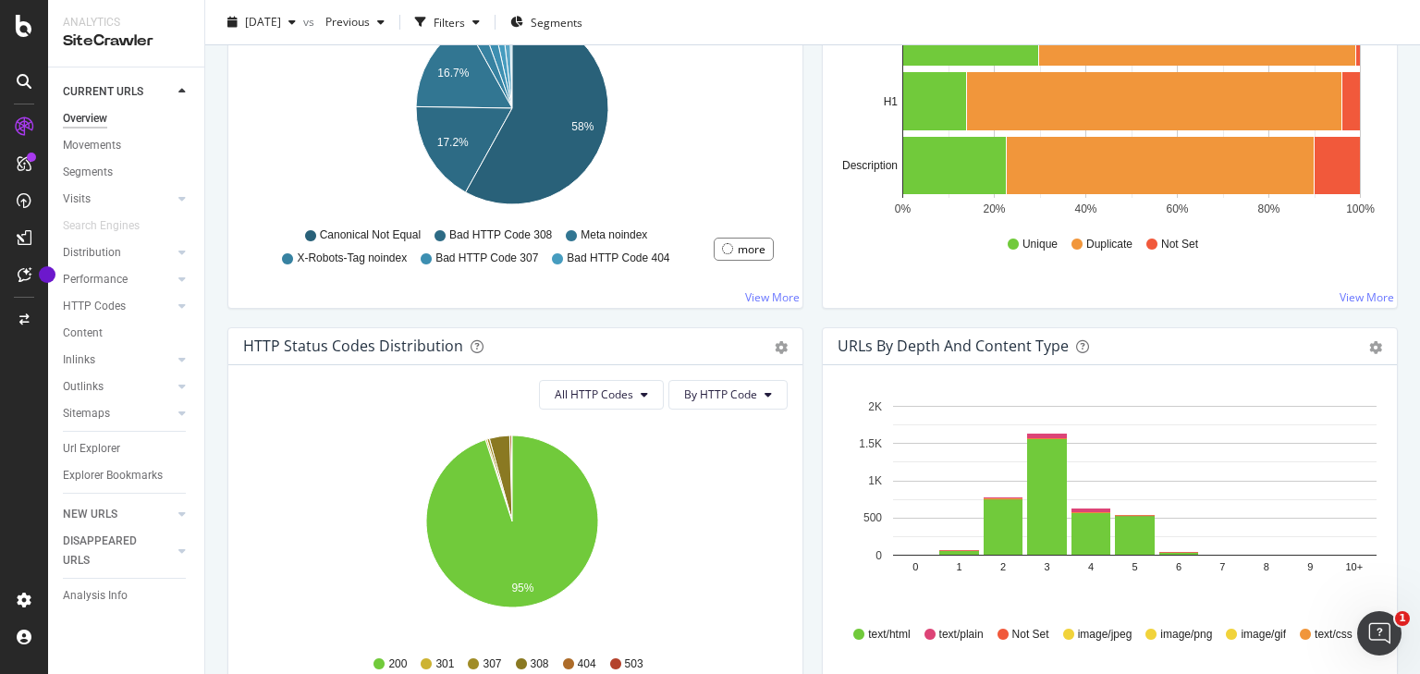
click at [385, 240] on span "Canonical Not Equal" at bounding box center [370, 235] width 101 height 16
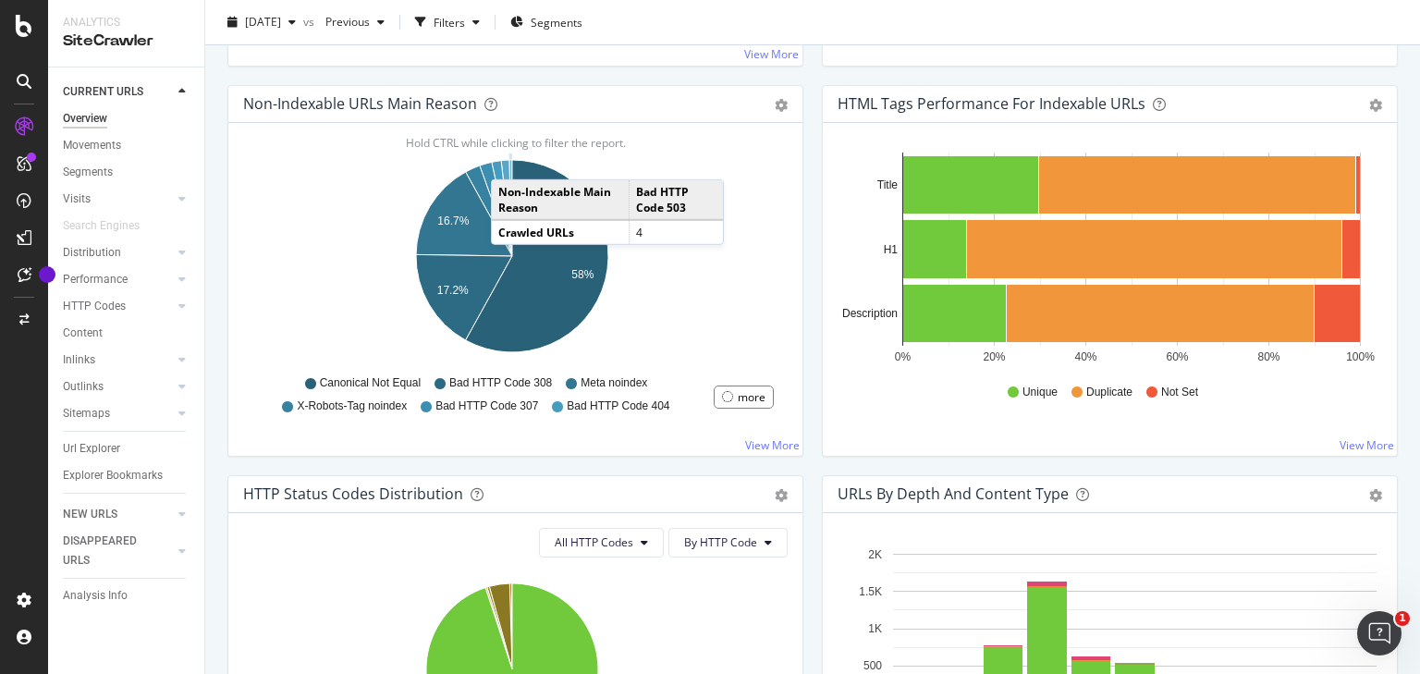
click at [509, 160] on icon "A chart." at bounding box center [510, 208] width 3 height 96
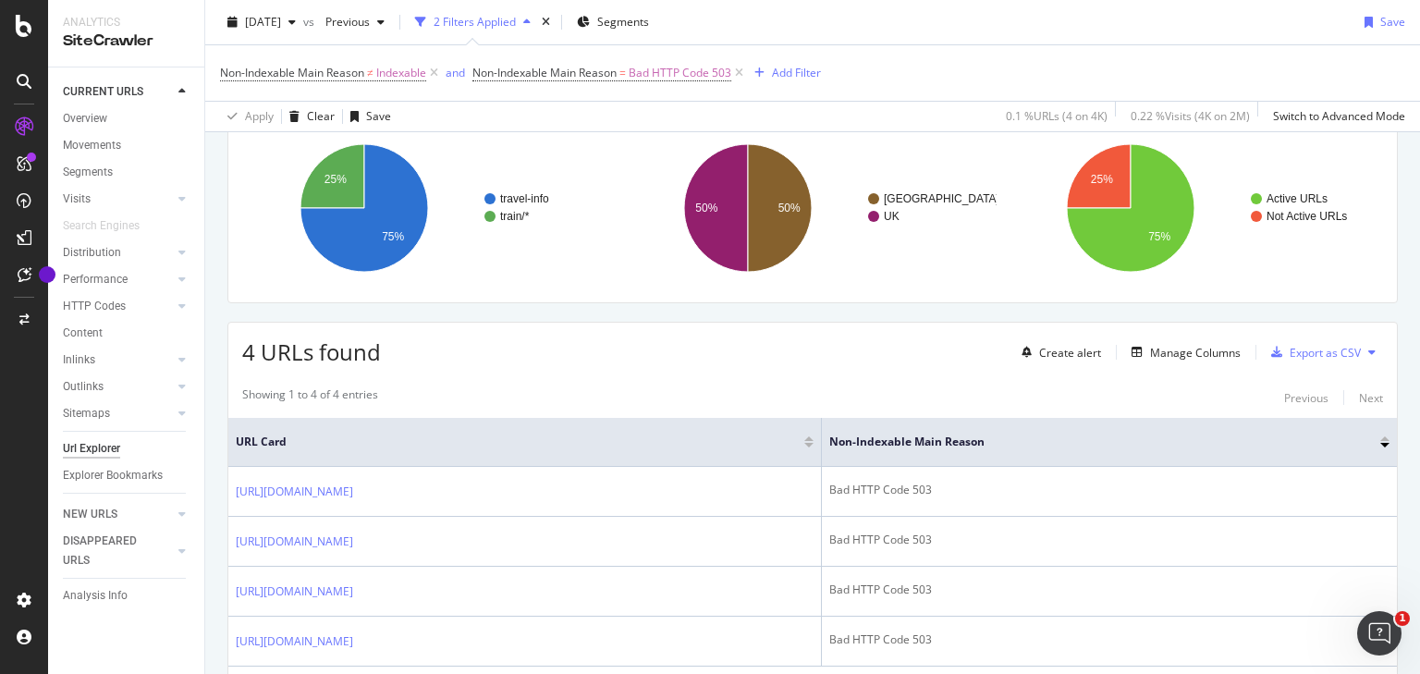
scroll to position [222, 0]
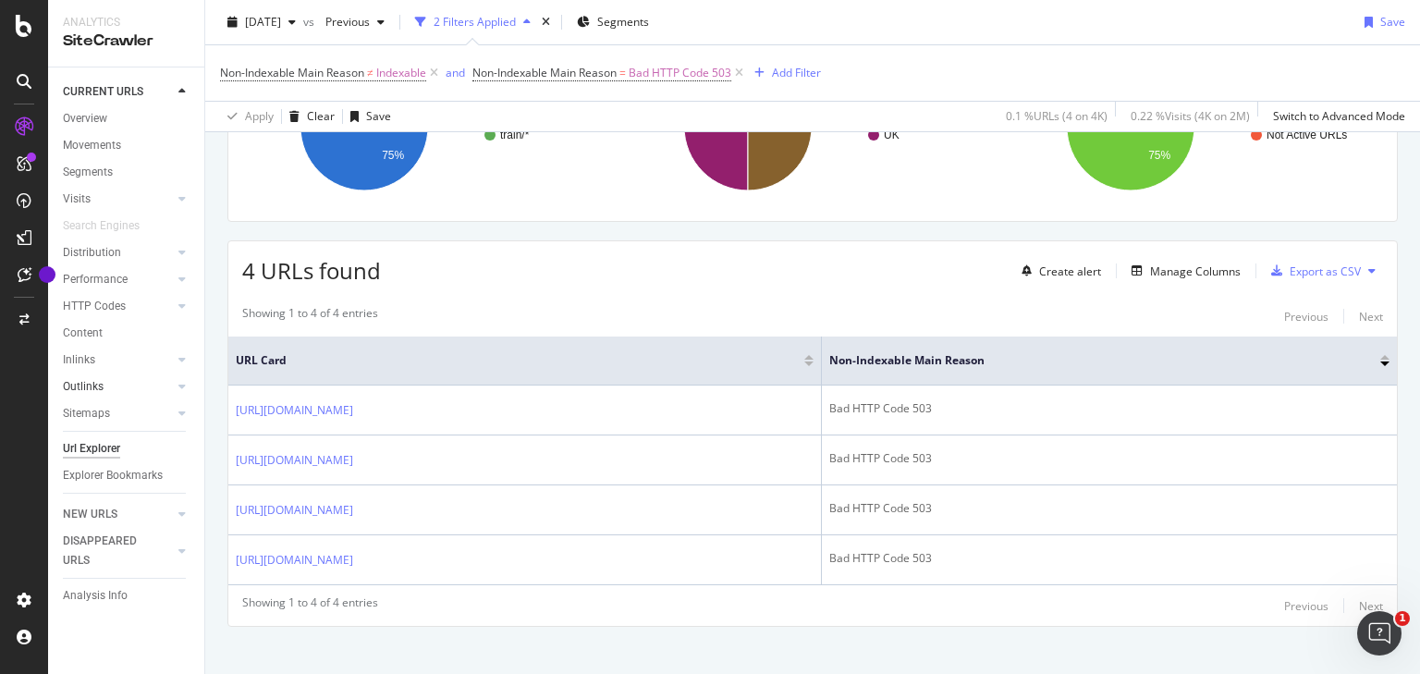
click at [122, 392] on link "Outlinks" at bounding box center [118, 386] width 110 height 19
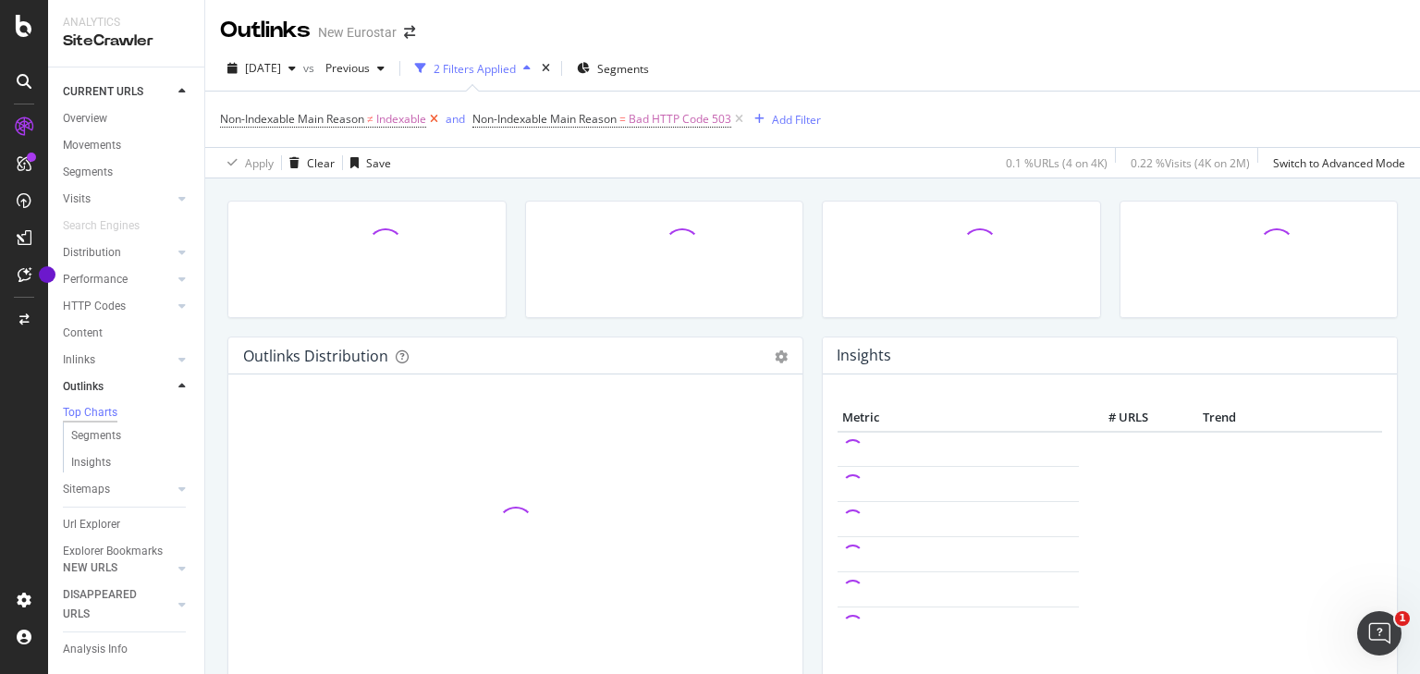
click at [433, 115] on icon at bounding box center [434, 119] width 16 height 18
click at [488, 123] on icon at bounding box center [487, 119] width 16 height 18
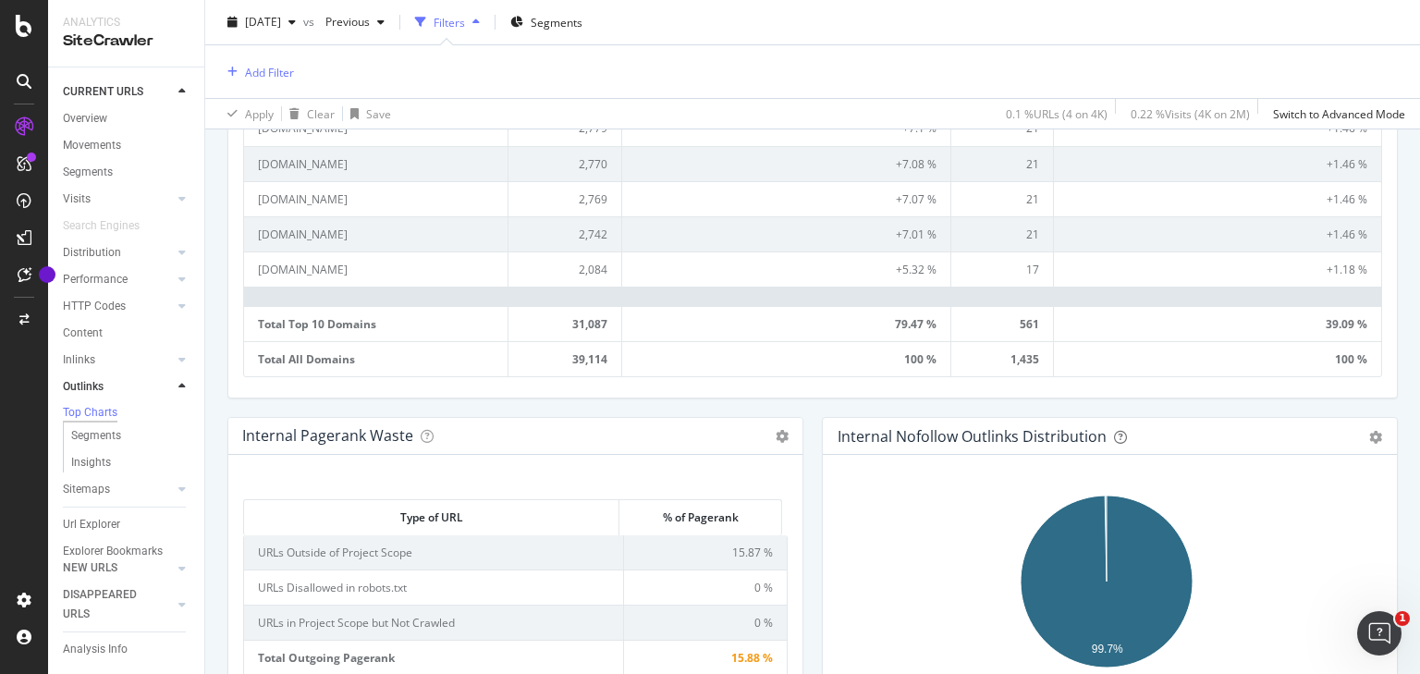
scroll to position [961, 0]
